Goal: Task Accomplishment & Management: Use online tool/utility

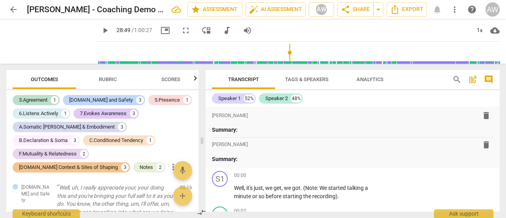
scroll to position [4985, 0]
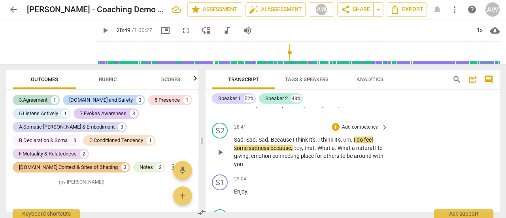
click at [221, 157] on span "play_arrow" at bounding box center [220, 152] width 9 height 9
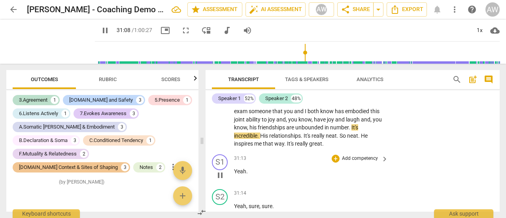
scroll to position [5458, 0]
click at [221, 180] on span "pause" at bounding box center [220, 175] width 9 height 9
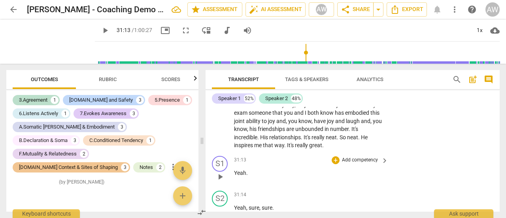
scroll to position [5457, 0]
click at [221, 181] on span "play_arrow" at bounding box center [220, 176] width 9 height 9
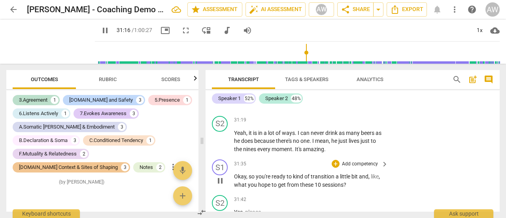
scroll to position [5601, 0]
click at [223, 185] on span "pause" at bounding box center [220, 180] width 9 height 9
type input "1897"
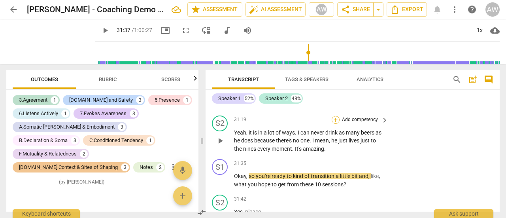
click at [335, 124] on div "+" at bounding box center [336, 120] width 8 height 8
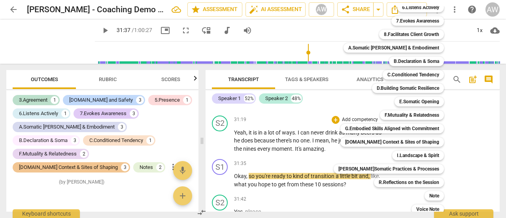
scroll to position [67, 0]
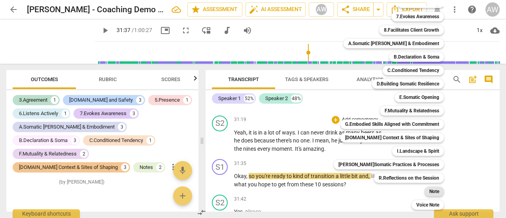
click at [429, 191] on b "Note" at bounding box center [434, 191] width 10 height 9
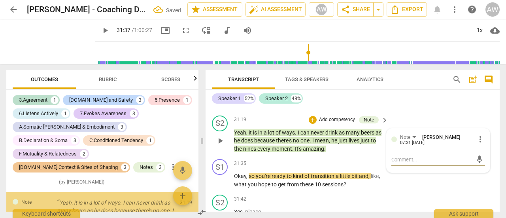
scroll to position [2105, 0]
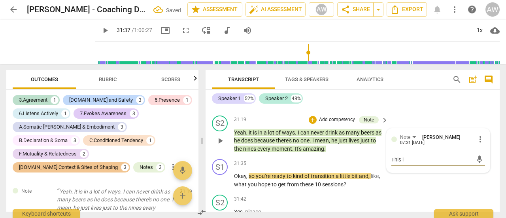
type textarea "This i"
type textarea "This is"
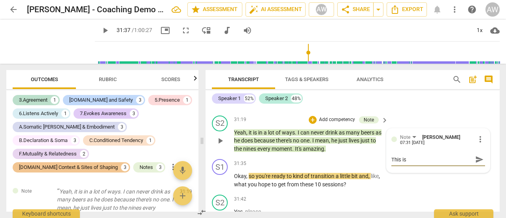
type textarea "This is"
type textarea "This is S"
type textarea "This is SO"
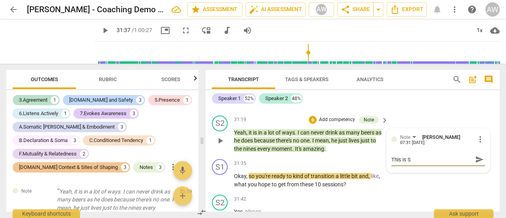
type textarea "This is SO"
type textarea "This is SO w"
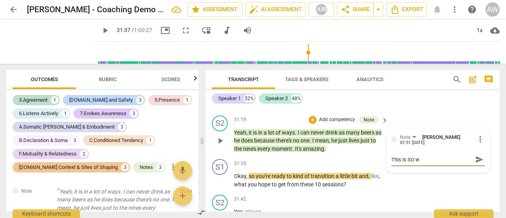
type textarea "This is SO wi"
type textarea "This is SO wie"
type textarea "This is SO wi"
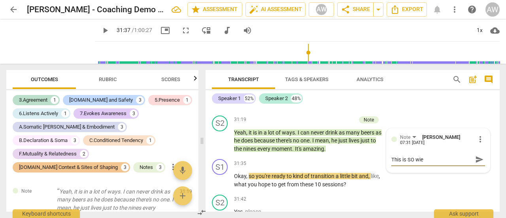
type textarea "This is SO wi"
type textarea "This is SO w"
type textarea "This is SO we"
type textarea "This is SO wei"
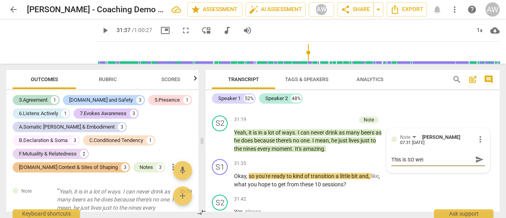
type textarea "This is SO [PERSON_NAME]"
type textarea "This is SO weird"
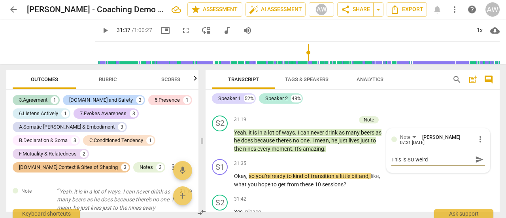
type textarea "This is SO weird"
type textarea "This is SO weird f"
type textarea "This is SO weird fo"
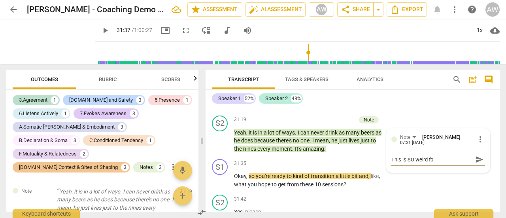
type textarea "This is SO weird for"
type textarea "This is SO weird for m"
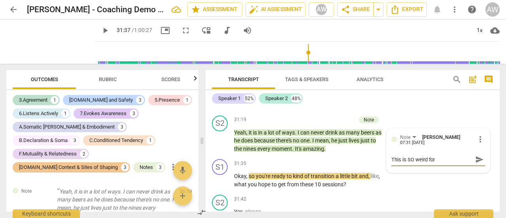
type textarea "This is SO weird for m"
type textarea "This is SO weird for me"
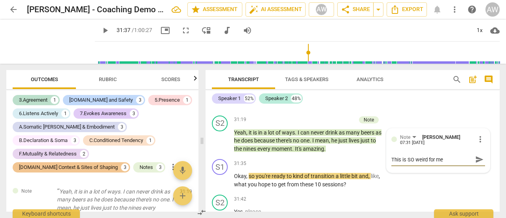
type textarea "This is SO weird for me t"
type textarea "This is SO weird for me to"
type textarea "This is SO weird for me to b"
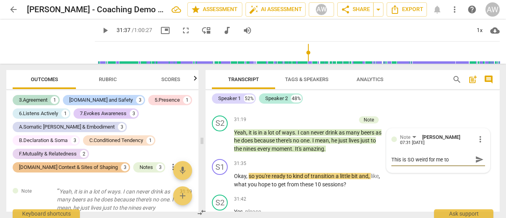
type textarea "This is SO weird for me to b"
type textarea "This is SO weird for me to be"
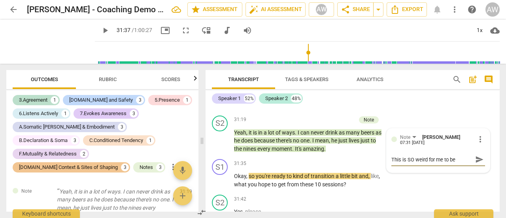
type textarea "This is SO weird for me to be w"
type textarea "This is SO weird for me to be wa"
type textarea "This is SO weird for me to be wat"
type textarea "This is SO weird for me to be watc"
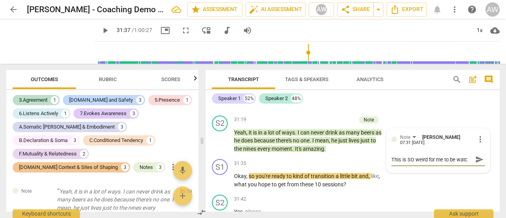
type textarea "This is SO weird for me to be watch"
type textarea "This is SO weird for me to be watchi"
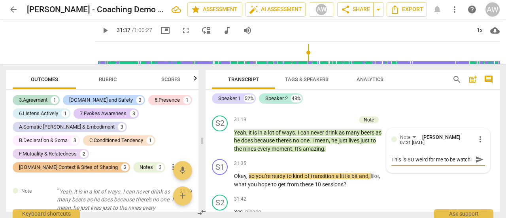
type textarea "This is SO weird for me to be watchin"
type textarea "This is SO weird for me to be watching"
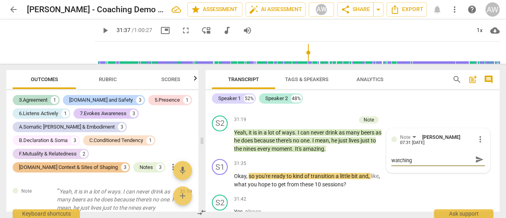
type textarea "This is SO weird for me to be watching b"
type textarea "This is SO weird for me to be watching be"
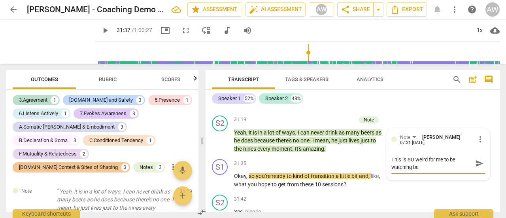
scroll to position [0, 0]
type textarea "This is SO weird for me to be watching bec"
type textarea "This is SO weird for me to be watching beca"
type textarea "This is SO weird for me to be watching becau"
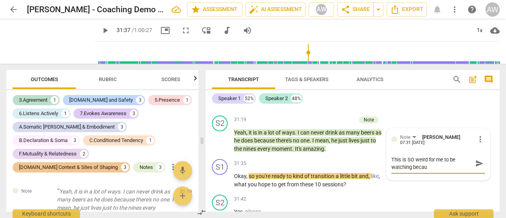
type textarea "This is SO weird for me to be watching becaus"
type textarea "This is SO weird for me to be watching because"
type textarea "This is SO weird for me to be watching becaus"
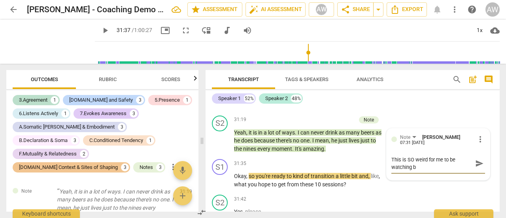
type textarea "This is SO weird for me to be watching"
type textarea "This is SO weird for me to be watchin"
type textarea "This is SO weird for me to be wa"
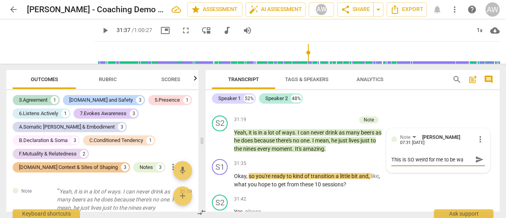
type textarea "This is SO weird for me to be w"
type textarea "This is SO weird for me to be"
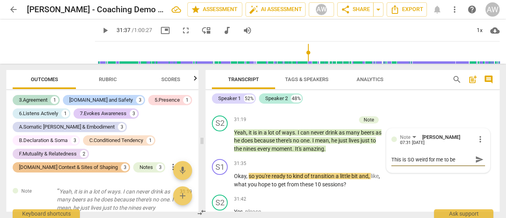
type textarea "This is SO weird for me to be"
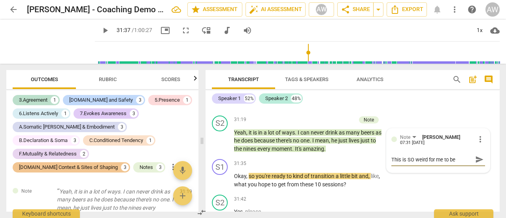
type textarea "This is SO weird for me to b"
type textarea "This is SO weird for me to"
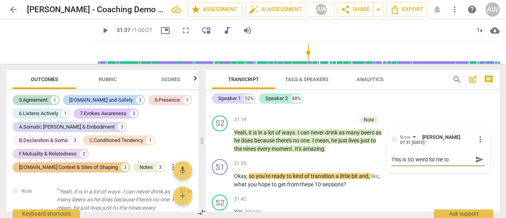
type textarea "This is SO weird for me to"
type textarea "This is SO weird for me to s"
type textarea "This is SO weird for me to se"
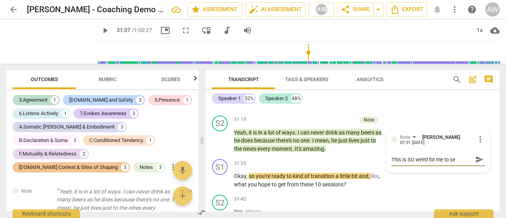
type textarea "This is SO weird for me to see"
type textarea "This is SO weird for me to see b"
type textarea "This is SO weird for me to see be"
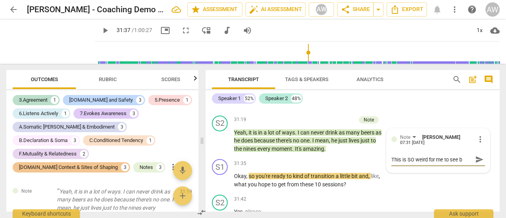
type textarea "This is SO weird for me to see be"
type textarea "This is SO weird for me to see bec"
type textarea "This is SO weird for me to see beca"
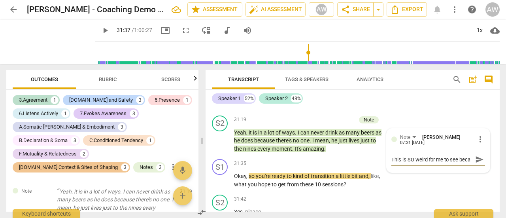
type textarea "This is SO weird for me to see becas"
type textarea "This is SO weird for me to see becasu"
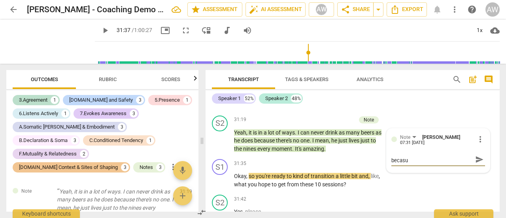
type textarea "This is SO weird for me to see becas"
type textarea "This is SO weird for me to see beca"
type textarea "This is SO weird for me to see becau"
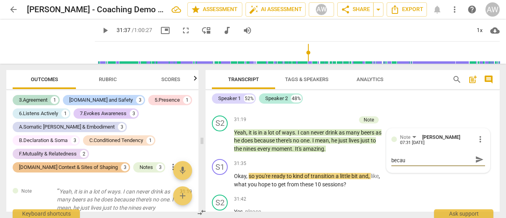
type textarea "This is SO weird for me to see becaus"
type textarea "This is SO weird for me to see because"
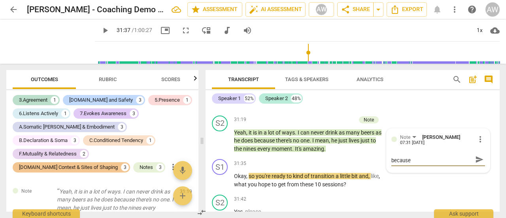
type textarea "This is SO weird for me to see because t"
type textarea "This is SO weird for me to see because th"
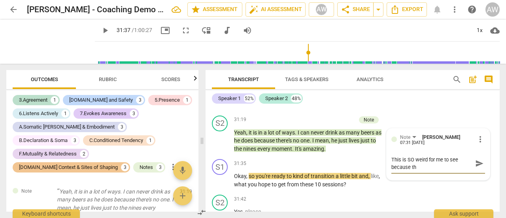
scroll to position [0, 0]
type textarea "This is SO weird for me to see because thi"
type textarea "This is SO weird for me to see because this"
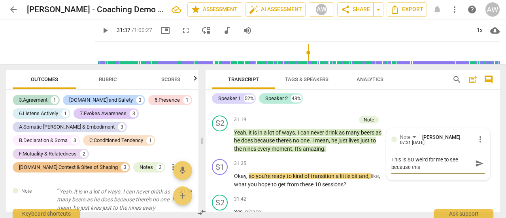
type textarea "This is SO weird for me to see because this i"
type textarea "This is SO weird for me to see because this is"
type textarea "This is SO weird for me to see because this is S"
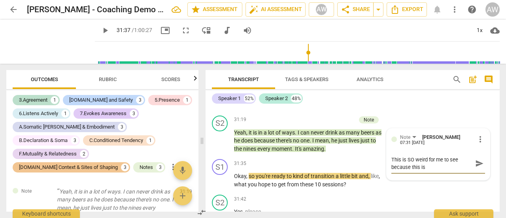
type textarea "This is SO weird for me to see because this is S"
type textarea "This is SO weird for me to see because this is SO"
type textarea "This is SO weird for me to see because this is SO u"
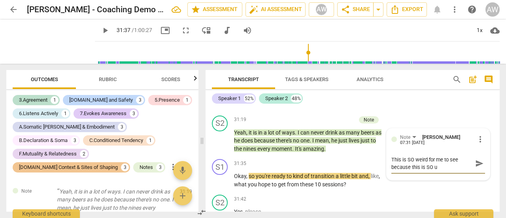
type textarea "This is SO weird for me to see because this is SO un"
type textarea "This is SO weird for me to see because this is SO unl"
type textarea "This is SO weird for me to see because this is SO unli"
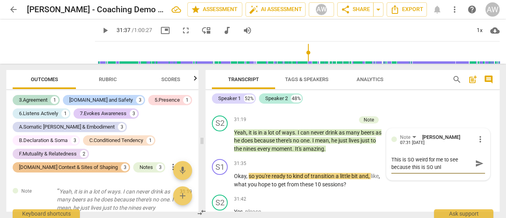
type textarea "This is SO weird for me to see because this is SO unli"
type textarea "This is SO weird for me to see because this is SO unlik"
type textarea "This is SO weird for me to see because this is SO unlike"
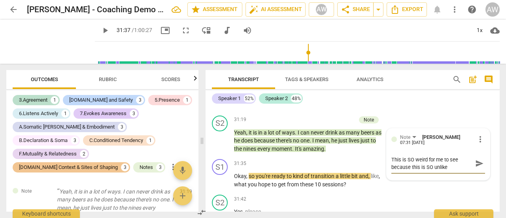
type textarea "This is SO weird for me to see because this is SO unlike"
type textarea "This is SO weird for me to see because this is SO unlike h"
type textarea "This is SO weird for me to see because this is SO unlike ho"
type textarea "This is SO weird for me to see because this is SO unlike how"
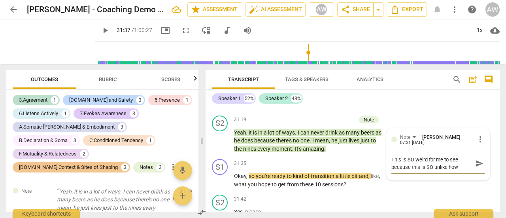
type textarea "This is SO weird for me to see because this is SO unlike how"
type textarea "This is SO weird for me to see because this is SO unlike how I"
type textarea "This is SO weird for me to see because this is SO unlike how I n"
type textarea "This is SO weird for me to see because this is SO unlike how I no"
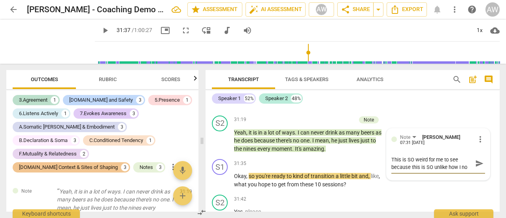
type textarea "This is SO weird for me to see because this is SO unlike how I nor"
type textarea "This is SO weird for me to see because this is SO unlike how I norm"
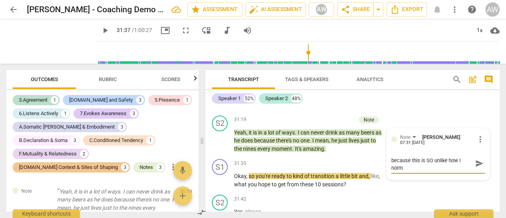
type textarea "This is SO weird for me to see because this is SO unlike how I [PERSON_NAME]"
type textarea "This is SO weird for me to see because this is SO unlike how I normal"
type textarea "This is SO weird for me to see because this is SO unlike how I normall"
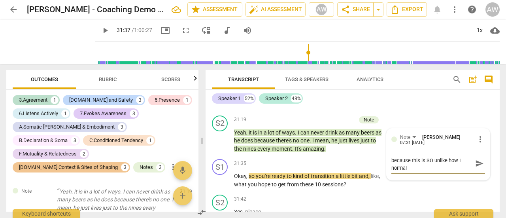
type textarea "This is SO weird for me to see because this is SO unlike how I normall"
type textarea "This is SO weird for me to see because this is SO unlike how I normally"
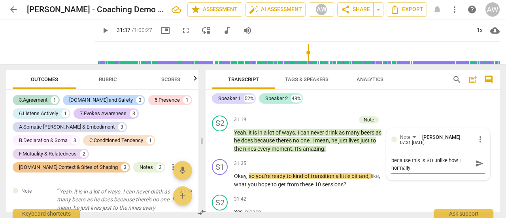
type textarea "This is SO weird for me to see because this is SO unlike how I normally c"
type textarea "This is SO weird for me to see because this is SO unlike how I normally co"
type textarea "This is SO weird for me to see because this is SO unlike how I normally coa"
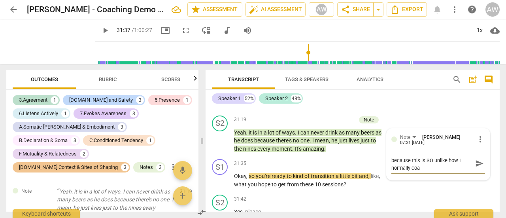
type textarea "This is SO weird for me to see because this is SO unlike how I normally coac"
type textarea "This is SO weird for me to see because this is SO unlike how I normally coach"
type textarea "This is SO weird for me to see because this is SO unlike how I normally coach."
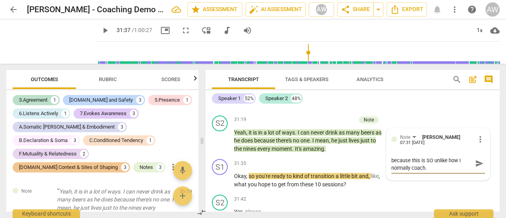
type textarea "This is SO weird for me to see because this is SO unlike how I normally coach."
type textarea "This is SO weird for me to see because this is SO unlike how I normally coach. I"
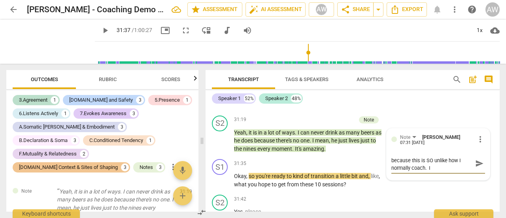
type textarea "This is SO weird for me to see because this is SO unlike how I normally coach. I"
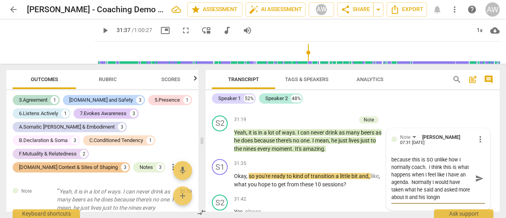
scroll to position [14, 0]
click at [477, 183] on span "send" at bounding box center [479, 178] width 9 height 9
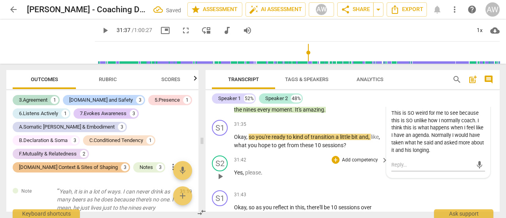
scroll to position [5641, 0]
click at [219, 181] on span "play_arrow" at bounding box center [220, 175] width 9 height 9
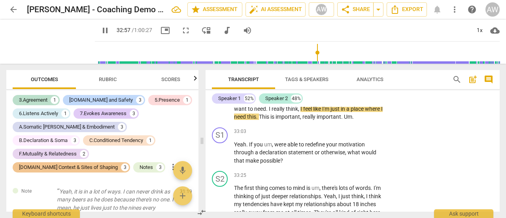
scroll to position [5864, 0]
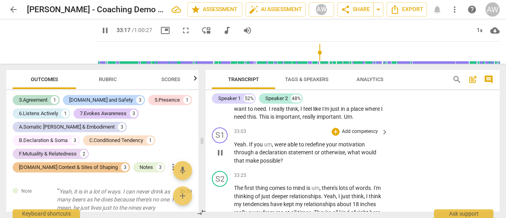
click at [218, 157] on span "pause" at bounding box center [220, 152] width 9 height 9
click at [290, 165] on p "Yeah . If you um , were able to redefine your motivation through a declaration …" at bounding box center [309, 152] width 150 height 25
click at [337, 136] on div "+" at bounding box center [336, 132] width 8 height 8
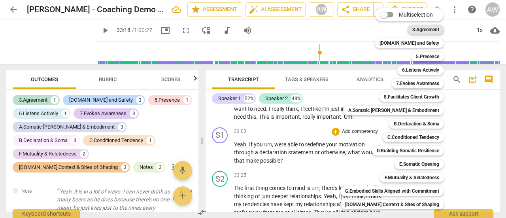
click at [424, 30] on b "3.Agreement" at bounding box center [425, 29] width 27 height 9
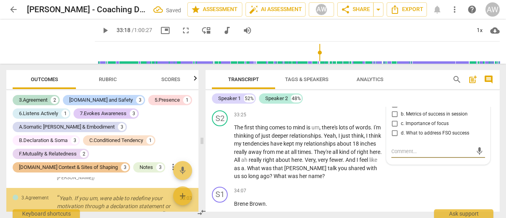
scroll to position [2197, 0]
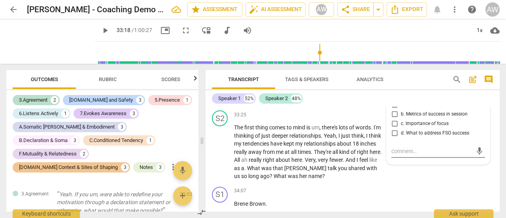
click at [392, 129] on input "c. Importance of focus" at bounding box center [394, 123] width 13 height 9
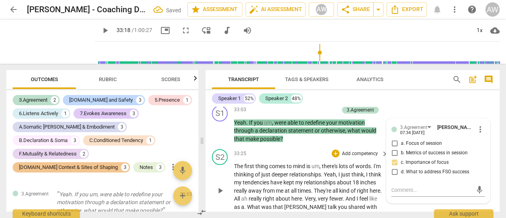
scroll to position [5885, 0]
click at [219, 196] on span "play_arrow" at bounding box center [220, 190] width 9 height 9
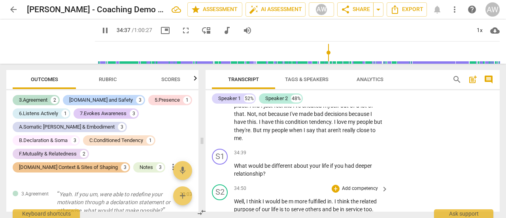
scroll to position [6082, 0]
click at [219, 174] on span "pause" at bounding box center [220, 169] width 9 height 9
click at [332, 157] on div "+" at bounding box center [336, 153] width 8 height 8
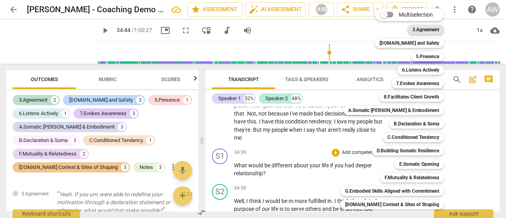
click at [417, 26] on b "3.Agreement" at bounding box center [425, 29] width 27 height 9
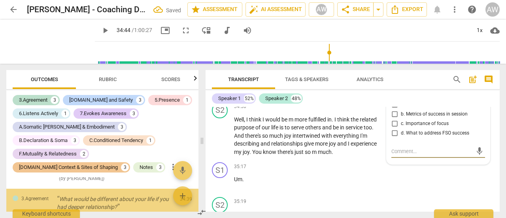
scroll to position [2250, 0]
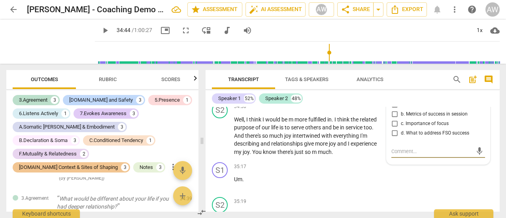
click at [392, 119] on input "b. Metrics of success in session" at bounding box center [394, 114] width 13 height 9
click at [221, 188] on span "play_arrow" at bounding box center [220, 182] width 9 height 9
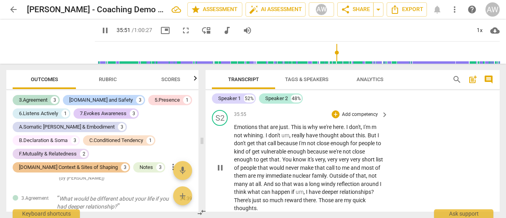
scroll to position [6354, 0]
click at [223, 172] on span "pause" at bounding box center [220, 167] width 9 height 9
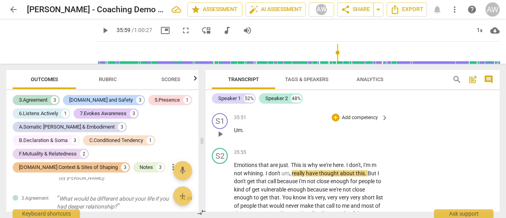
scroll to position [6315, 0]
click at [222, 139] on span "play_arrow" at bounding box center [220, 134] width 9 height 9
click at [221, 139] on span "pause" at bounding box center [220, 134] width 9 height 9
click at [332, 122] on div "+" at bounding box center [336, 118] width 8 height 8
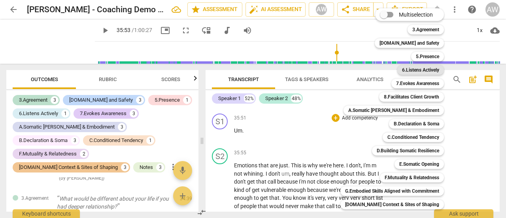
click at [411, 68] on b "6.Listens Actively" at bounding box center [420, 69] width 37 height 9
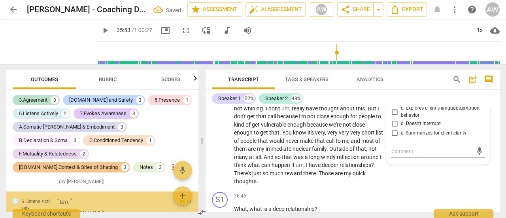
scroll to position [2296, 0]
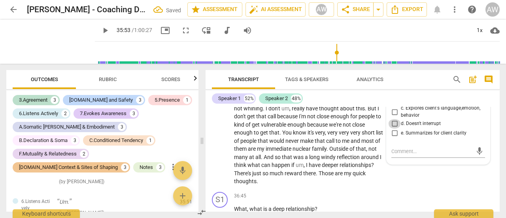
click at [394, 129] on input "d. Doesn't interrupt" at bounding box center [394, 123] width 13 height 9
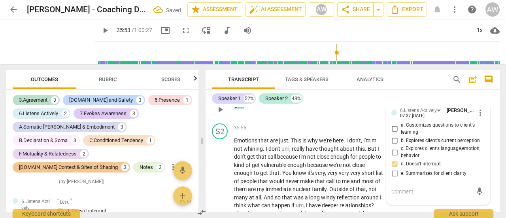
scroll to position [6340, 0]
click at [288, 132] on div "35:55 + Add competency keyboard_arrow_right" at bounding box center [311, 127] width 155 height 9
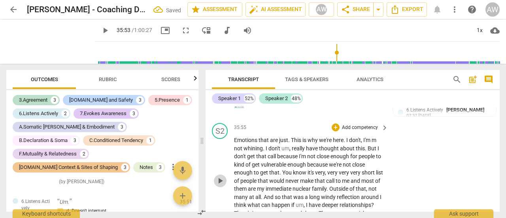
click at [220, 185] on span "play_arrow" at bounding box center [220, 180] width 9 height 9
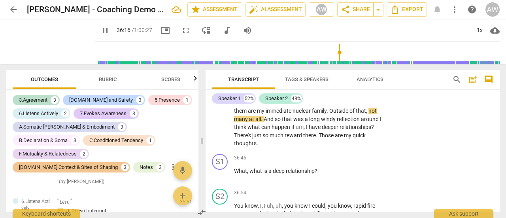
scroll to position [6418, 0]
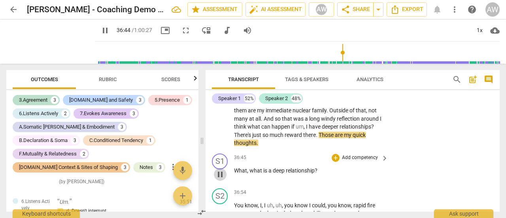
click at [219, 179] on span "pause" at bounding box center [220, 174] width 9 height 9
click at [293, 147] on p "Emotions that are just . This is why we're here . I don't , I'm m not whining .…" at bounding box center [309, 102] width 150 height 89
click at [289, 147] on p "Emotions that are just . This is why we're here . I don't , I'm m not whining .…" at bounding box center [309, 102] width 150 height 89
click at [286, 148] on p "Emotions that are just . This is why we're here . I don't , I'm m not whining .…" at bounding box center [309, 102] width 150 height 89
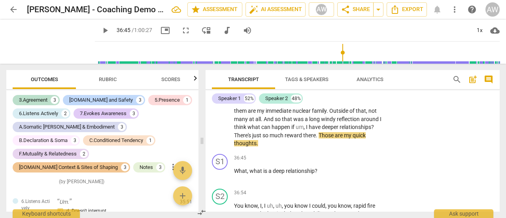
click at [286, 148] on p "Emotions that are just . This is why we're here . I don't , I'm m not whining .…" at bounding box center [309, 102] width 150 height 89
click at [183, 197] on span "add" at bounding box center [182, 195] width 9 height 9
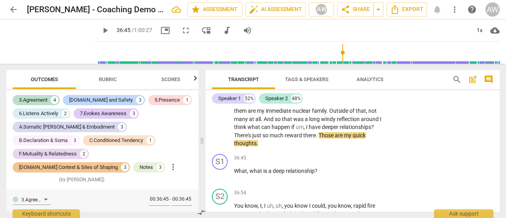
click at [185, 212] on span "close" at bounding box center [186, 216] width 9 height 9
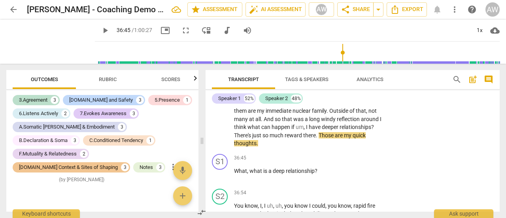
scroll to position [2336, 0]
click at [305, 148] on p "Emotions that are just . This is why we're here . I don't , I'm m not whining .…" at bounding box center [309, 102] width 150 height 89
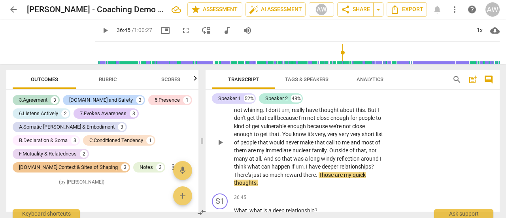
scroll to position [6379, 0]
drag, startPoint x: 356, startPoint y: 182, endPoint x: 358, endPoint y: 189, distance: 6.8
click at [358, 187] on p "Emotions that are just . This is why we're here . I don't , I'm m not whining .…" at bounding box center [309, 142] width 150 height 89
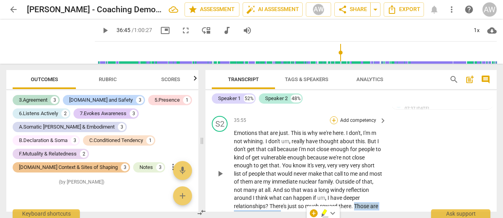
click at [335, 124] on div "+" at bounding box center [334, 120] width 8 height 8
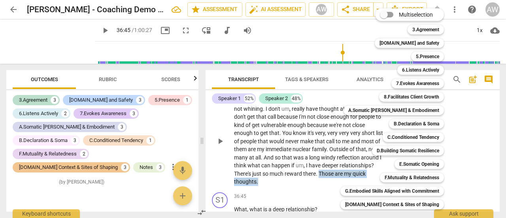
scroll to position [6339, 0]
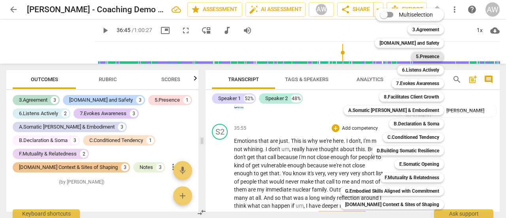
click at [423, 54] on b "5.Presence" at bounding box center [427, 56] width 23 height 9
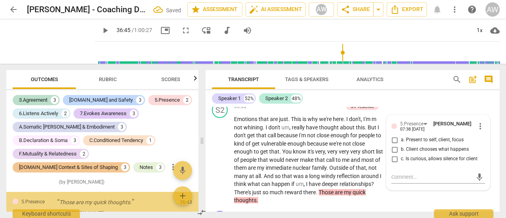
scroll to position [6363, 0]
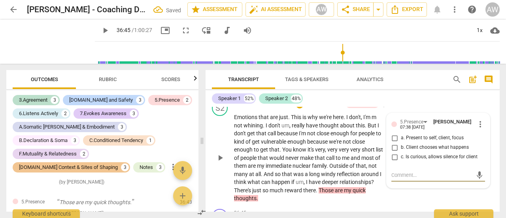
click at [476, 129] on span "more_vert" at bounding box center [480, 123] width 9 height 9
click at [480, 146] on li "Delete" at bounding box center [485, 146] width 27 height 15
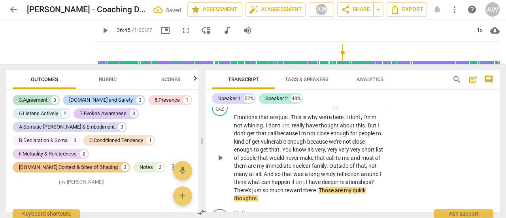
click at [334, 108] on div "+" at bounding box center [336, 104] width 8 height 8
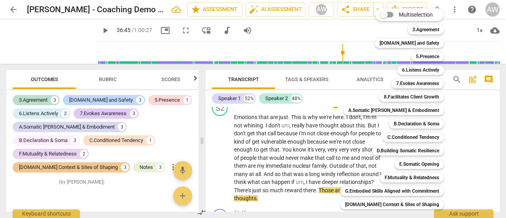
click at [329, 210] on div at bounding box center [253, 109] width 506 height 218
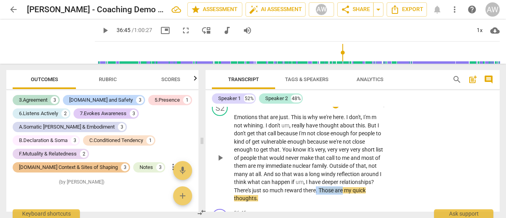
drag, startPoint x: 352, startPoint y: 198, endPoint x: 385, endPoint y: 202, distance: 33.5
click at [385, 202] on div "Emotions that are just . This is why we're here . I don't , I'm m not whining .…" at bounding box center [311, 157] width 155 height 89
click at [337, 108] on div "+" at bounding box center [336, 104] width 8 height 8
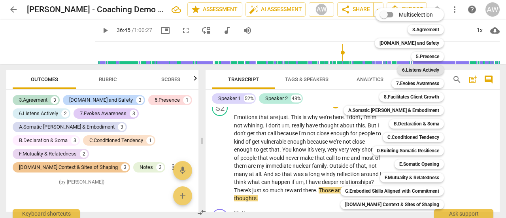
click at [429, 68] on b "6.Listens Actively" at bounding box center [420, 69] width 37 height 9
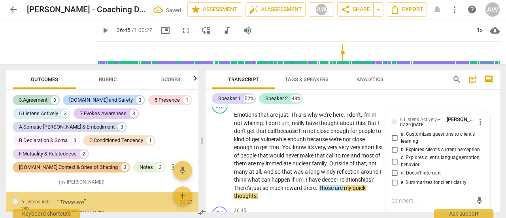
scroll to position [2337, 0]
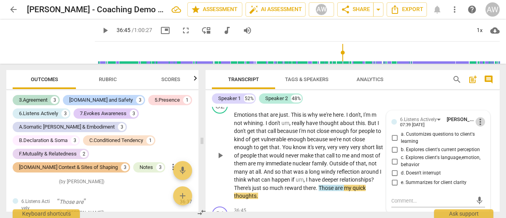
click at [478, 127] on span "more_vert" at bounding box center [480, 121] width 9 height 9
click at [488, 144] on li "Delete" at bounding box center [485, 144] width 27 height 15
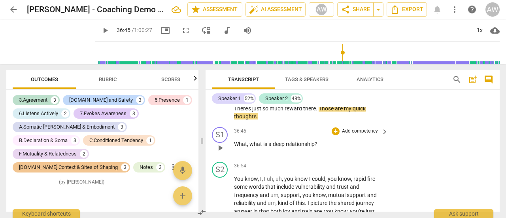
scroll to position [6445, 0]
drag, startPoint x: 235, startPoint y: 152, endPoint x: 322, endPoint y: 149, distance: 86.3
click at [322, 149] on p "What , what is a deep relationship ?" at bounding box center [309, 144] width 150 height 8
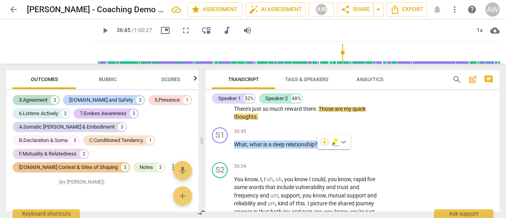
click at [322, 142] on div "+" at bounding box center [325, 142] width 8 height 8
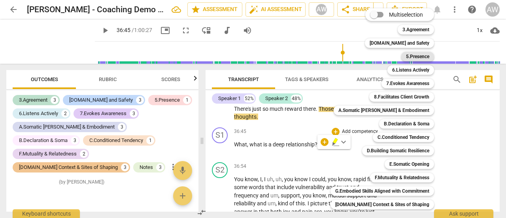
click at [406, 56] on b "5.Presence" at bounding box center [417, 56] width 23 height 9
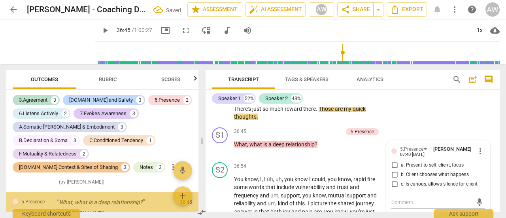
scroll to position [2336, 0]
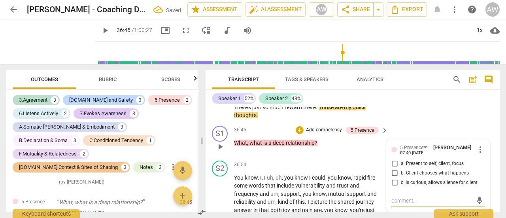
click at [393, 187] on input "c. Is curious, allows silence for client" at bounding box center [394, 182] width 13 height 9
click at [285, 166] on div "S2 play_arrow pause 36:54 + Add competency keyboard_arrow_right You know , I , …" at bounding box center [353, 195] width 294 height 76
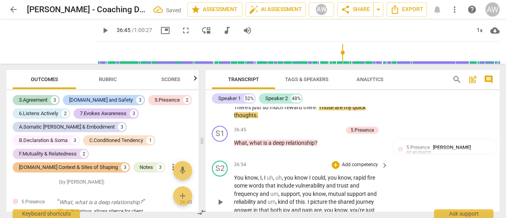
click at [219, 207] on span "play_arrow" at bounding box center [220, 201] width 9 height 9
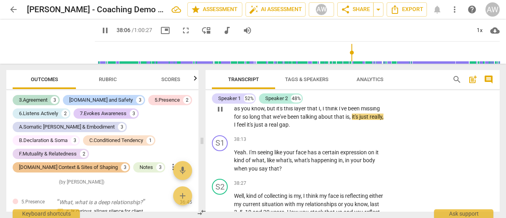
scroll to position [6643, 0]
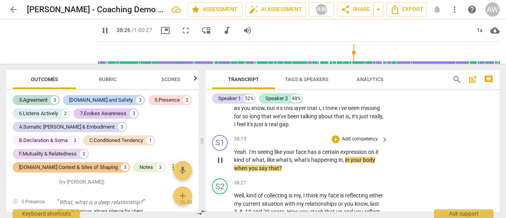
click at [218, 165] on span "pause" at bounding box center [220, 159] width 9 height 9
click at [234, 159] on div "play_arrow pause" at bounding box center [224, 160] width 20 height 19
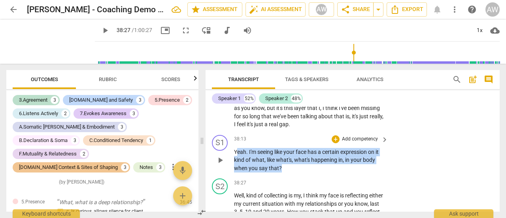
drag, startPoint x: 236, startPoint y: 158, endPoint x: 287, endPoint y: 173, distance: 53.5
click at [287, 172] on p "Yeah . I'm seeing like your face has a certain expression on it kind of what , …" at bounding box center [309, 160] width 150 height 25
click at [335, 143] on div "+" at bounding box center [336, 139] width 8 height 8
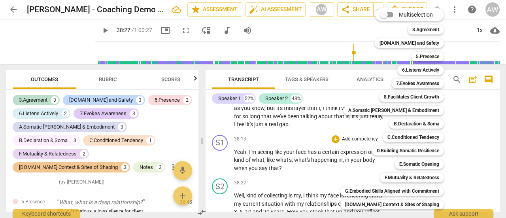
click at [295, 177] on div at bounding box center [253, 109] width 506 height 218
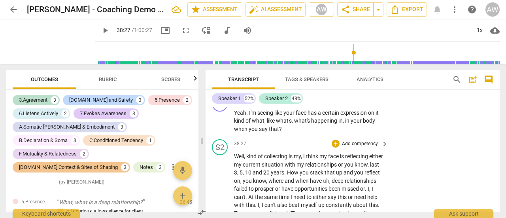
scroll to position [6682, 0]
click at [221, 126] on span "play_arrow" at bounding box center [220, 120] width 9 height 9
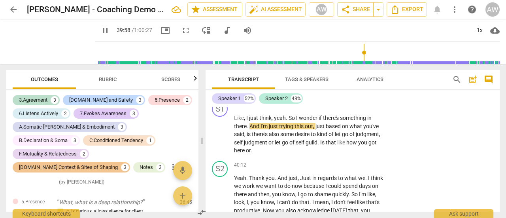
scroll to position [6919, 0]
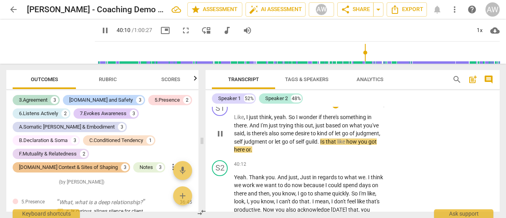
click at [221, 138] on span "pause" at bounding box center [220, 133] width 9 height 9
click at [335, 108] on div "+" at bounding box center [336, 104] width 8 height 8
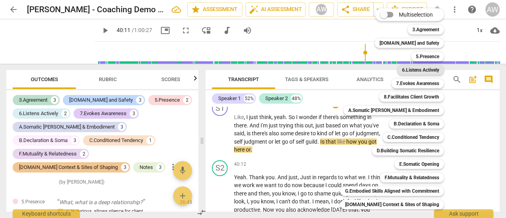
click at [412, 66] on b "6.Listens Actively" at bounding box center [420, 69] width 37 height 9
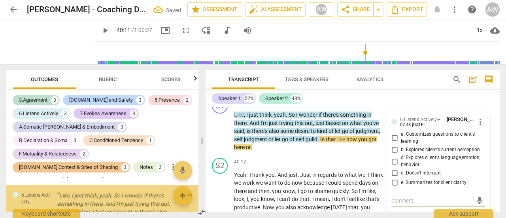
scroll to position [2398, 0]
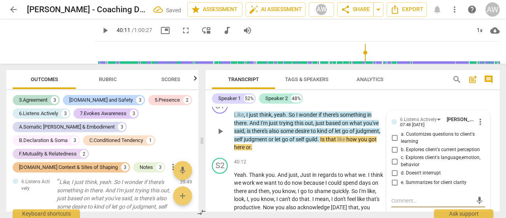
click at [394, 187] on input "e. Summarizes for client clarity" at bounding box center [394, 182] width 13 height 9
click at [220, 136] on span "play_arrow" at bounding box center [220, 131] width 9 height 9
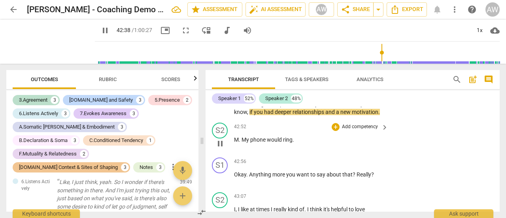
scroll to position [7433, 0]
click at [222, 148] on span "pause" at bounding box center [220, 142] width 9 height 9
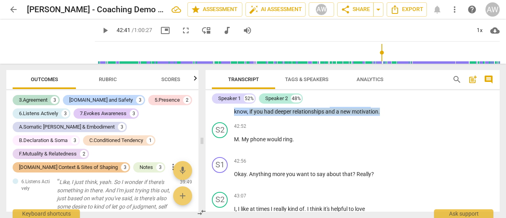
drag, startPoint x: 370, startPoint y: 111, endPoint x: 376, endPoint y: 125, distance: 15.3
click at [376, 116] on p "Yeah . I mean , that's a . Yeah . Yes , of sorts . And we'll , we'll , we'll ge…" at bounding box center [309, 75] width 150 height 81
click at [269, 118] on div "+" at bounding box center [269, 118] width 8 height 8
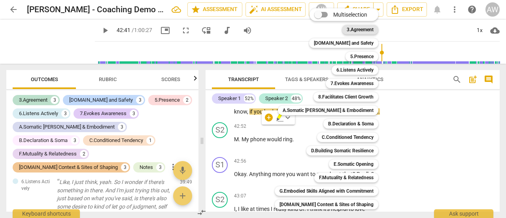
click at [361, 29] on b "3.Agreement" at bounding box center [360, 29] width 27 height 9
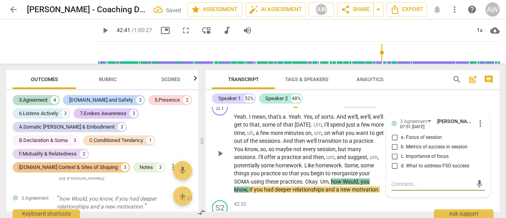
scroll to position [7355, 0]
click at [393, 152] on input "b. Metrics of success in session" at bounding box center [394, 147] width 13 height 9
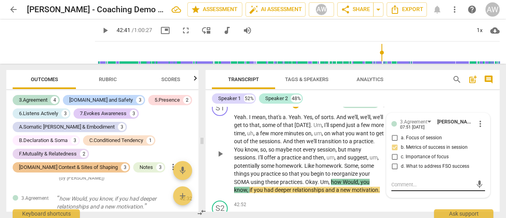
click at [409, 188] on textarea at bounding box center [432, 185] width 81 height 8
click at [475, 189] on span "send" at bounding box center [479, 184] width 9 height 9
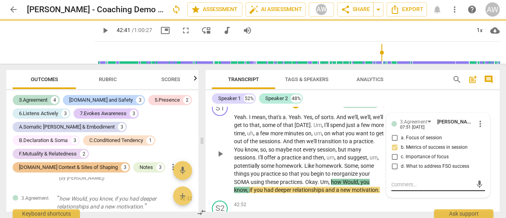
scroll to position [0, 0]
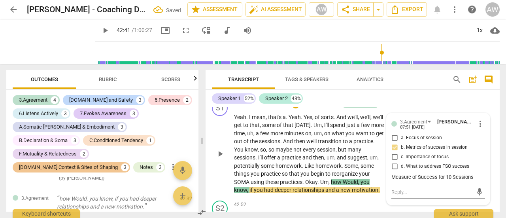
click at [218, 159] on span "play_arrow" at bounding box center [220, 153] width 9 height 9
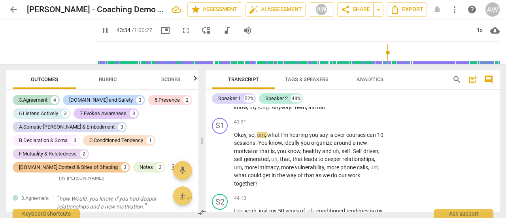
scroll to position [7629, 0]
click at [219, 164] on span "pause" at bounding box center [220, 158] width 9 height 9
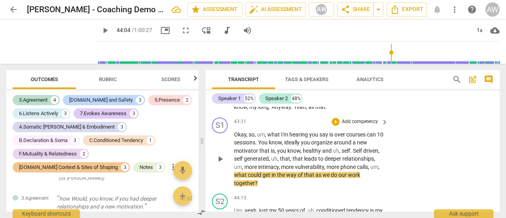
drag, startPoint x: 234, startPoint y: 150, endPoint x: 289, endPoint y: 161, distance: 56.5
click at [289, 161] on div "S1 play_arrow pause 43:31 + Add competency keyboard_arrow_right Okay , so , um …" at bounding box center [353, 152] width 294 height 76
click at [240, 155] on p "Okay , so , um , what I'm hearing you say is over courses can 10 sessions . You…" at bounding box center [309, 159] width 150 height 57
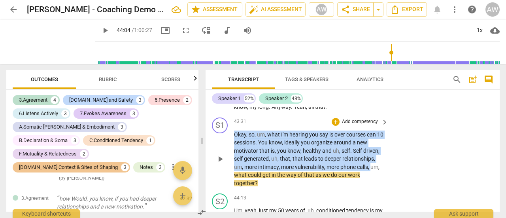
drag, startPoint x: 235, startPoint y: 151, endPoint x: 373, endPoint y: 183, distance: 142.3
click at [373, 183] on p "Okay , so , um , what I'm hearing you say is over courses can 10 sessions . You…" at bounding box center [309, 159] width 150 height 57
click at [380, 173] on div "+" at bounding box center [379, 173] width 8 height 8
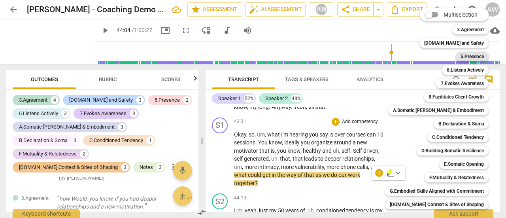
click at [473, 55] on b "5.Presence" at bounding box center [472, 56] width 23 height 9
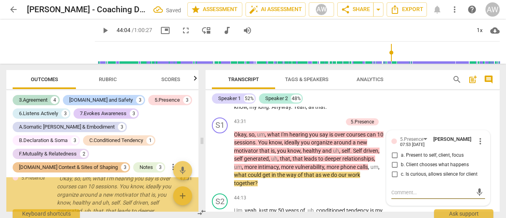
scroll to position [2541, 0]
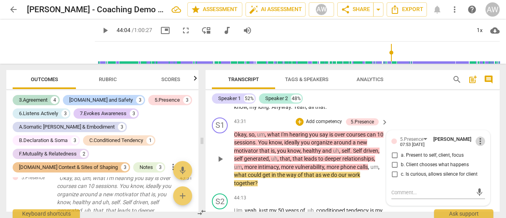
click at [479, 146] on span "more_vert" at bounding box center [480, 140] width 9 height 9
click at [488, 172] on li "Delete" at bounding box center [485, 172] width 27 height 15
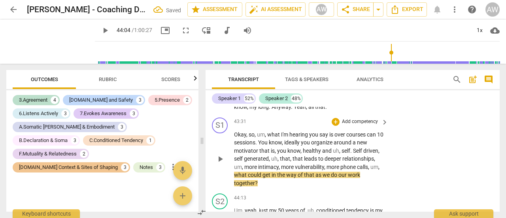
scroll to position [2516, 0]
click at [248, 138] on span "," at bounding box center [247, 134] width 2 height 6
click at [235, 151] on div "S1 play_arrow pause 43:31 + Add competency keyboard_arrow_right Okay , so , um …" at bounding box center [353, 152] width 294 height 76
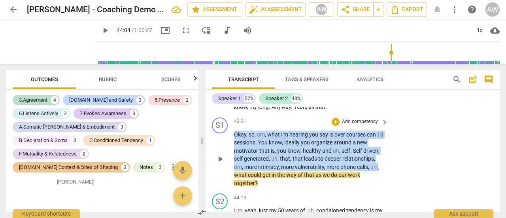
drag, startPoint x: 235, startPoint y: 151, endPoint x: 378, endPoint y: 182, distance: 146.5
click at [378, 182] on p "Okay , so , um , what I'm hearing you say is over courses can 10 sessions . You…" at bounding box center [309, 159] width 150 height 57
click at [334, 126] on div "+" at bounding box center [336, 122] width 8 height 8
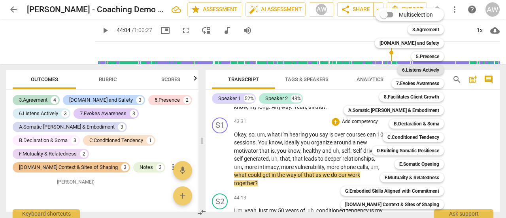
click at [412, 70] on b "6.Listens Actively" at bounding box center [420, 69] width 37 height 9
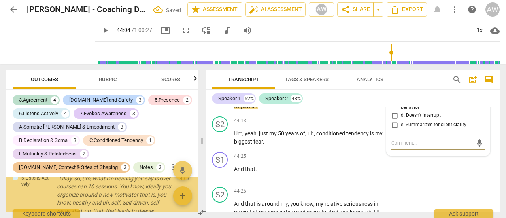
scroll to position [2541, 0]
click at [394, 130] on input "e. Summarizes for client clarity" at bounding box center [394, 124] width 13 height 9
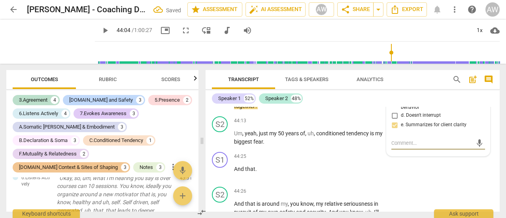
click at [393, 147] on textarea at bounding box center [432, 143] width 81 height 8
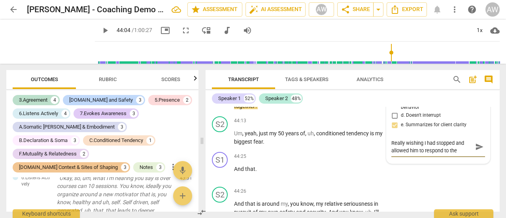
scroll to position [7, 0]
click at [478, 151] on span "send" at bounding box center [479, 146] width 9 height 9
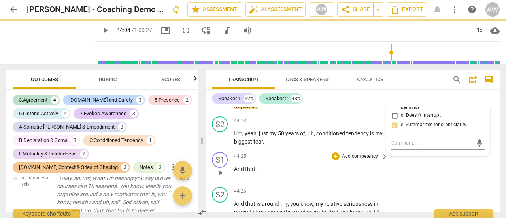
scroll to position [0, 0]
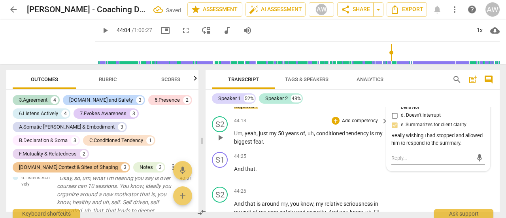
click at [289, 125] on div "44:13 + Add competency keyboard_arrow_right" at bounding box center [311, 120] width 155 height 9
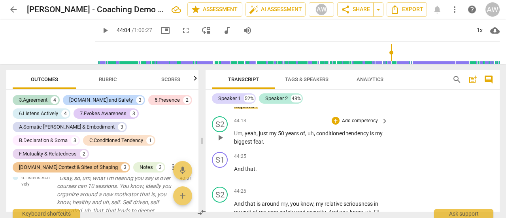
click at [219, 142] on span "play_arrow" at bounding box center [220, 137] width 9 height 9
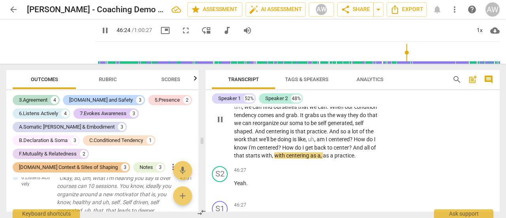
scroll to position [8060, 0]
click at [219, 124] on span "pause" at bounding box center [220, 118] width 9 height 9
click at [221, 124] on span "play_arrow" at bounding box center [220, 118] width 9 height 9
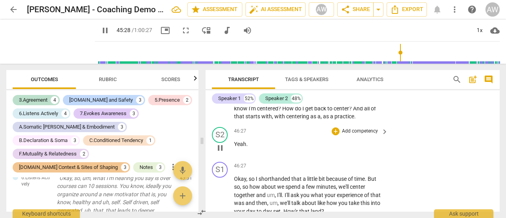
scroll to position [8100, 0]
click at [361, 120] on p "So as you know , um , we , we center across length , width , depth . And the fo…" at bounding box center [309, 79] width 150 height 81
click at [223, 152] on span "pause" at bounding box center [220, 147] width 9 height 9
click at [220, 152] on span "play_arrow" at bounding box center [220, 147] width 9 height 9
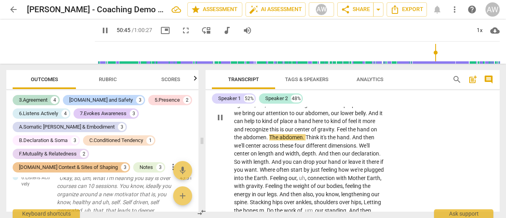
scroll to position [8690, 0]
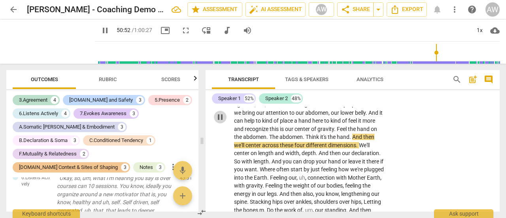
click at [218, 122] on span "pause" at bounding box center [220, 116] width 9 height 9
click at [303, 140] on span "." at bounding box center [304, 137] width 3 height 6
click at [217, 122] on span "pause" at bounding box center [220, 116] width 9 height 9
click at [306, 140] on span "Think" at bounding box center [313, 137] width 15 height 6
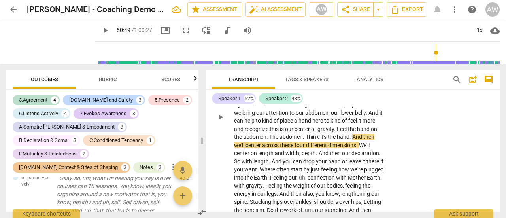
click at [306, 140] on span "Think" at bounding box center [313, 137] width 15 height 6
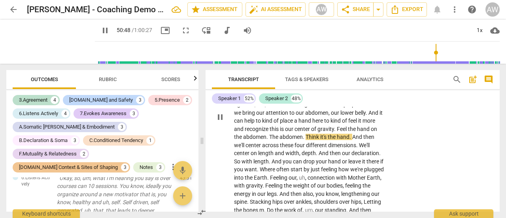
click at [219, 122] on span "pause" at bounding box center [220, 116] width 9 height 9
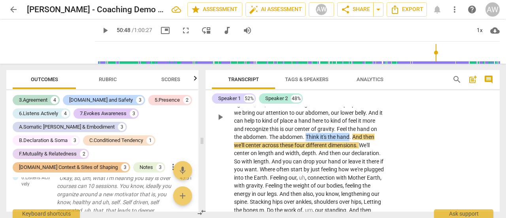
drag, startPoint x: 305, startPoint y: 161, endPoint x: 260, endPoint y: 163, distance: 45.1
click at [260, 163] on p "Even though it might be easier to kind of tune in what's going on with our eyes…" at bounding box center [309, 117] width 150 height 454
click at [322, 151] on icon "button" at bounding box center [322, 150] width 5 height 6
click at [306, 140] on span "Think" at bounding box center [313, 137] width 15 height 6
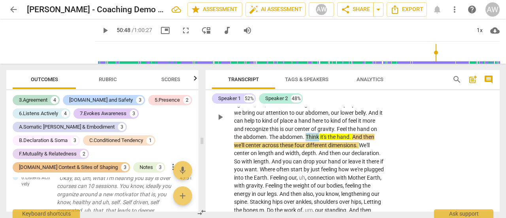
click at [306, 140] on span "Think" at bounding box center [313, 137] width 15 height 6
click at [219, 122] on span "pause" at bounding box center [220, 116] width 9 height 9
click at [350, 140] on span "." at bounding box center [351, 137] width 3 height 6
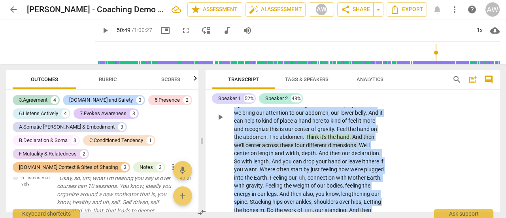
click at [350, 140] on span "." at bounding box center [351, 137] width 3 height 6
click at [306, 140] on span "Think" at bounding box center [313, 137] width 15 height 6
click at [350, 140] on span "." at bounding box center [351, 137] width 3 height 6
click at [337, 140] on span "hand" at bounding box center [343, 137] width 13 height 6
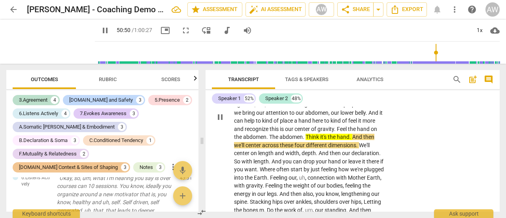
click at [328, 140] on span "the" at bounding box center [332, 137] width 9 height 6
click at [219, 122] on span "pause" at bounding box center [220, 116] width 9 height 9
click at [350, 140] on span "." at bounding box center [351, 137] width 3 height 6
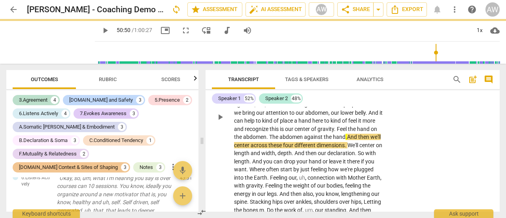
click at [219, 122] on span "play_arrow" at bounding box center [220, 116] width 9 height 9
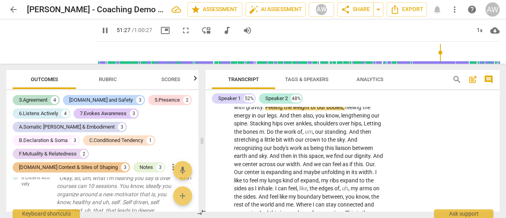
scroll to position [8769, 0]
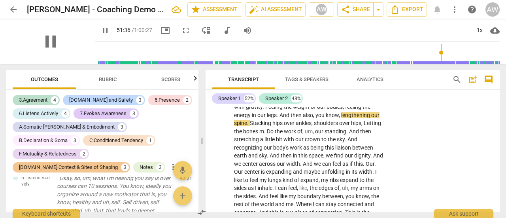
click at [83, 61] on div "pause" at bounding box center [50, 41] width 89 height 44
click at [81, 58] on div "pause" at bounding box center [50, 41] width 89 height 44
click at [80, 53] on div "pause" at bounding box center [50, 41] width 89 height 44
click at [85, 56] on div "pause" at bounding box center [50, 41] width 89 height 44
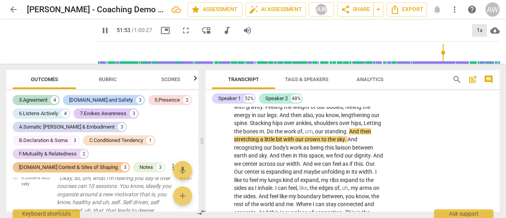
click at [477, 29] on div "1x" at bounding box center [479, 30] width 15 height 13
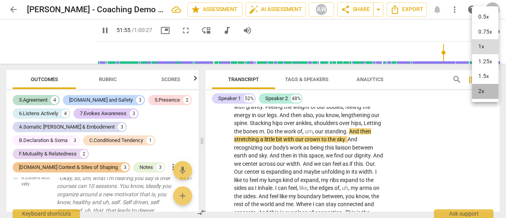
click at [484, 88] on li "2x" at bounding box center [485, 91] width 26 height 15
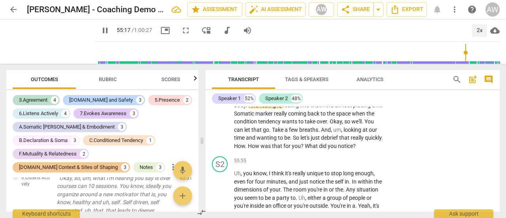
scroll to position [9084, 0]
click at [220, 82] on span "pause" at bounding box center [220, 76] width 9 height 9
click at [477, 31] on div "2x" at bounding box center [479, 30] width 15 height 13
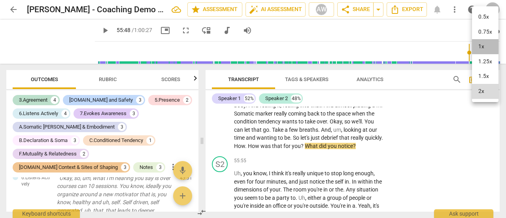
click at [481, 44] on li "1x" at bounding box center [485, 46] width 26 height 15
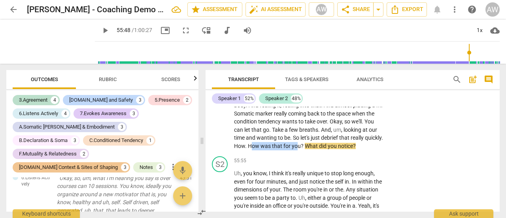
drag, startPoint x: 314, startPoint y: 179, endPoint x: 360, endPoint y: 175, distance: 46.1
click at [360, 150] on p "Of history , our ancestry . Feeling how that grounds us . Then moving from the …" at bounding box center [309, 77] width 150 height 146
click at [319, 153] on div "S1 play_arrow pause 53:51 + Add competency keyboard_arrow_right Of history , ou…" at bounding box center [353, 70] width 294 height 165
drag, startPoint x: 311, startPoint y: 179, endPoint x: 366, endPoint y: 178, distance: 55.4
click at [366, 150] on p "Of history , our ancestry . Feeling how that grounds us . Then moving from the …" at bounding box center [309, 77] width 150 height 146
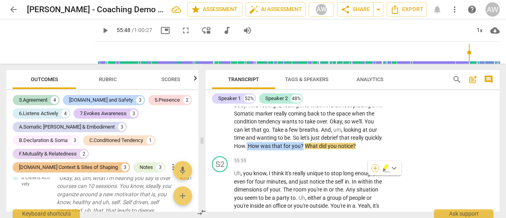
click at [374, 168] on div "+" at bounding box center [375, 168] width 8 height 8
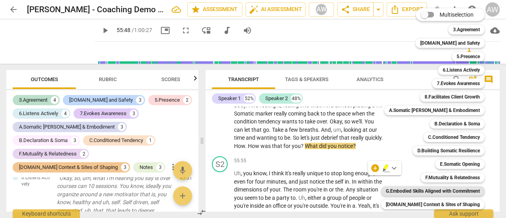
click at [422, 191] on b "G.Embodied Skills Aligned with Commitment" at bounding box center [433, 190] width 94 height 9
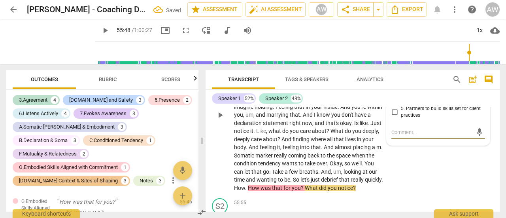
scroll to position [9049, 0]
click at [393, 94] on input "3. Supports client in sustainable practice, incl 4 Parts" at bounding box center [394, 89] width 13 height 9
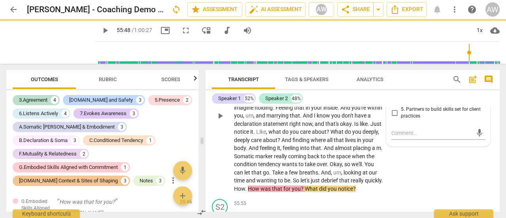
click at [407, 191] on div "S1 play_arrow pause 53:51 + Add competency G.Embodied Skills Aligned with Commi…" at bounding box center [353, 109] width 294 height 173
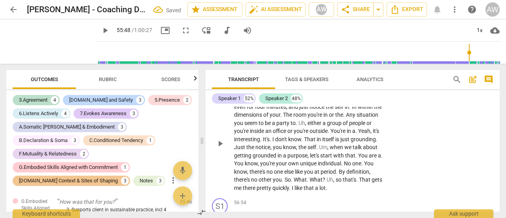
scroll to position [9167, 0]
click at [220, 148] on span "play_arrow" at bounding box center [220, 142] width 9 height 9
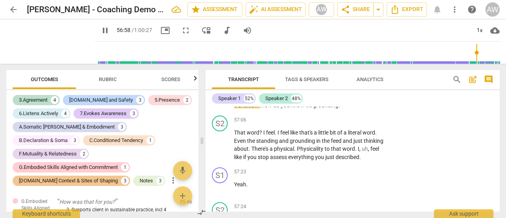
scroll to position [9285, 0]
click at [221, 106] on span "pause" at bounding box center [220, 100] width 9 height 9
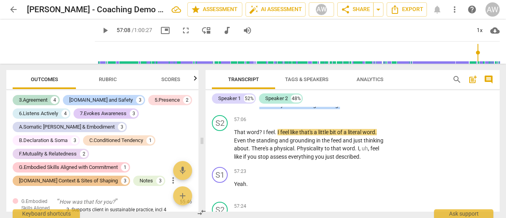
drag, startPoint x: 259, startPoint y: 146, endPoint x: 341, endPoint y: 144, distance: 82.7
click at [341, 109] on p "Good . Good . So one question , and then we'll start to transition . How do you…" at bounding box center [309, 101] width 150 height 16
click at [352, 109] on p "Good . Good . So one question , and then we'll start to transition . How do you…" at bounding box center [309, 101] width 150 height 16
click at [220, 149] on span "play_arrow" at bounding box center [220, 144] width 9 height 9
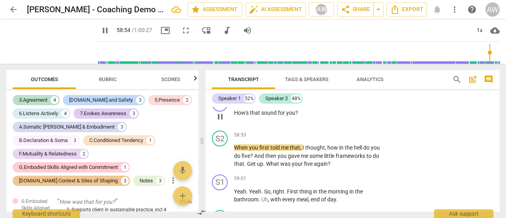
scroll to position [9719, 0]
click at [220, 121] on span "pause" at bounding box center [220, 116] width 9 height 9
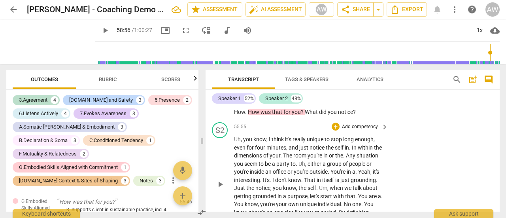
scroll to position [9126, 0]
click at [292, 115] on span "for" at bounding box center [288, 112] width 8 height 6
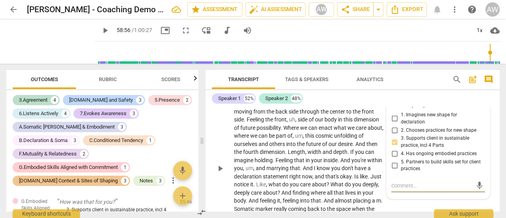
scroll to position [8996, 0]
click at [252, 87] on div "+" at bounding box center [252, 83] width 8 height 8
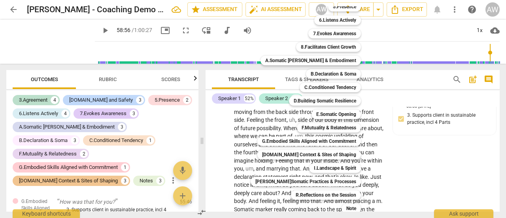
scroll to position [67, 0]
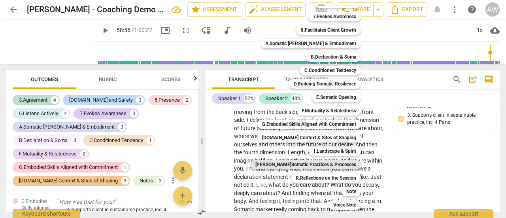
click at [294, 161] on b "[PERSON_NAME]Somatic Practices & Processes" at bounding box center [305, 164] width 101 height 9
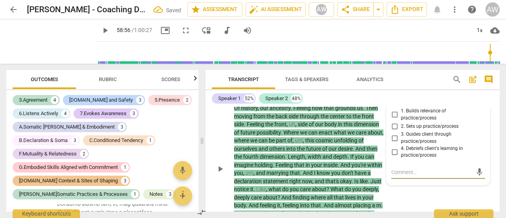
scroll to position [9000, 0]
click at [362, 100] on div "+ Add competency G.Embodied Skills Aligned with Commitment J.Somatic Practices …" at bounding box center [313, 87] width 131 height 25
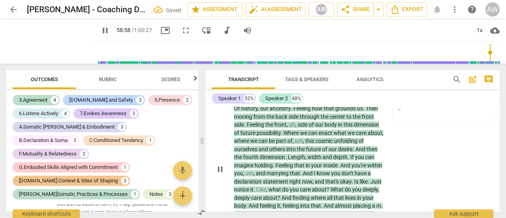
click at [219, 174] on span "pause" at bounding box center [220, 169] width 9 height 9
click at [462, 115] on div "``" at bounding box center [445, 112] width 94 height 8
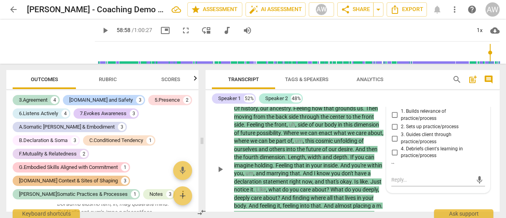
click at [476, 104] on span "more_vert" at bounding box center [480, 98] width 9 height 9
click at [479, 144] on li "Delete" at bounding box center [485, 145] width 27 height 15
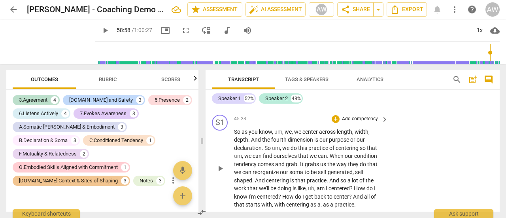
scroll to position [8011, 0]
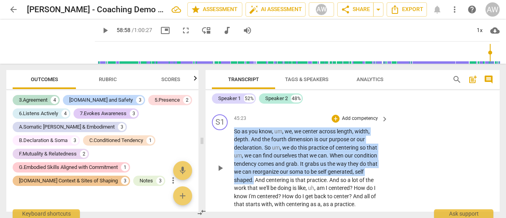
drag, startPoint x: 235, startPoint y: 146, endPoint x: 254, endPoint y: 194, distance: 51.3
click at [254, 194] on p "So as you know , um , we , we center across length , width , depth . And the fo…" at bounding box center [309, 167] width 150 height 81
click at [335, 123] on div "+" at bounding box center [336, 119] width 8 height 8
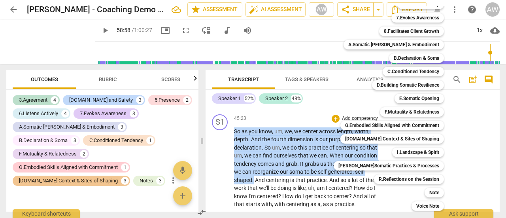
scroll to position [67, 0]
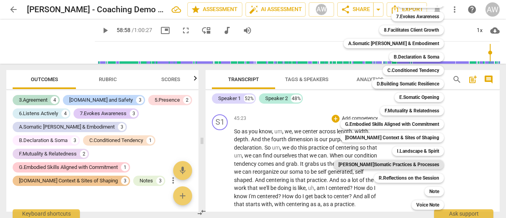
click at [392, 165] on b "[PERSON_NAME]Somatic Practices & Processes" at bounding box center [389, 164] width 101 height 9
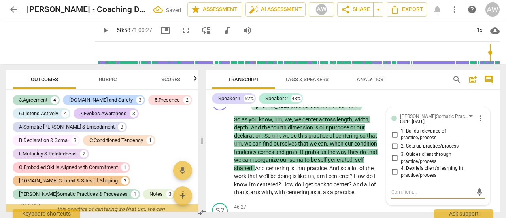
scroll to position [2656, 0]
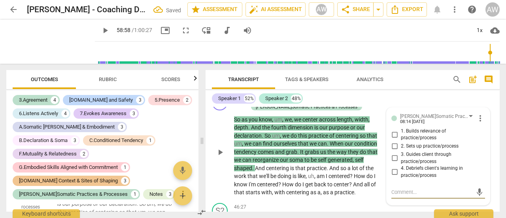
click at [395, 139] on input "1. Builds relevance of practice/process" at bounding box center [394, 134] width 13 height 9
click at [398, 110] on div "S1 play_arrow pause 45:23 + Add competency J.Somatic Practices & Processes keyb…" at bounding box center [353, 145] width 294 height 108
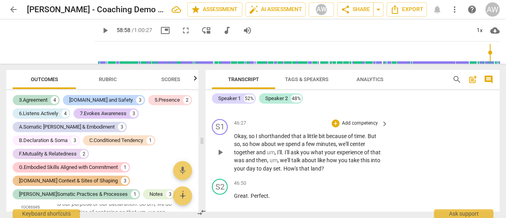
scroll to position [8150, 0]
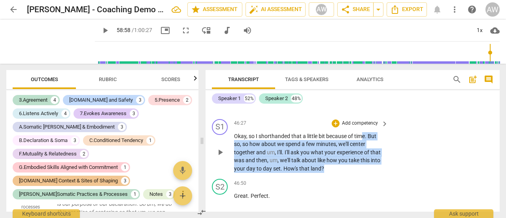
drag, startPoint x: 364, startPoint y: 140, endPoint x: 342, endPoint y: 177, distance: 42.6
click at [342, 173] on p "Okay , so I shorthanded that a little bit because of time . But so , so how abo…" at bounding box center [309, 152] width 150 height 41
click at [336, 127] on div "+" at bounding box center [336, 123] width 8 height 8
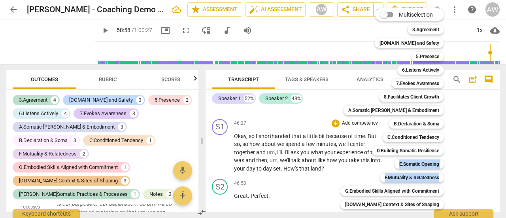
drag, startPoint x: 453, startPoint y: 150, endPoint x: 456, endPoint y: 182, distance: 31.7
click at [456, 182] on div "Multiselection m 3.Agreement 1 [DOMAIN_NAME] and Safety 2 5.Presence 3 6.Listen…" at bounding box center [395, 108] width 129 height 205
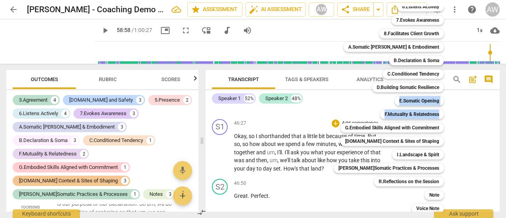
scroll to position [67, 0]
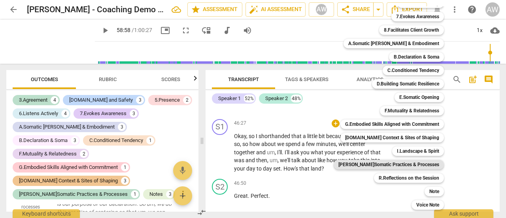
click at [382, 165] on b "[PERSON_NAME]Somatic Practices & Processes" at bounding box center [389, 164] width 101 height 9
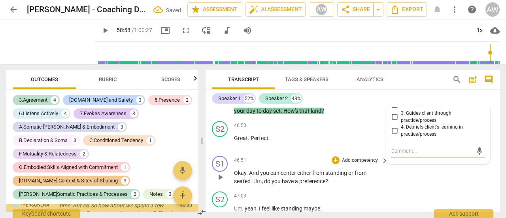
scroll to position [2742, 0]
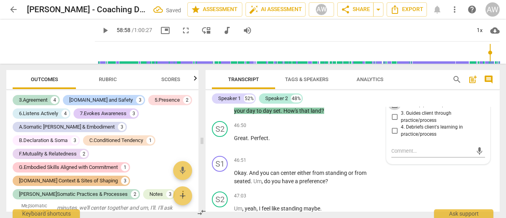
click at [395, 110] on input "2. Sets up practice/process" at bounding box center [394, 104] width 13 height 9
click at [374, 188] on div "S1 play_arrow pause 46:51 + Add competency keyboard_arrow_right Okay . And you …" at bounding box center [353, 171] width 294 height 36
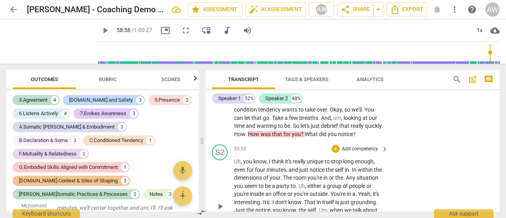
scroll to position [9122, 0]
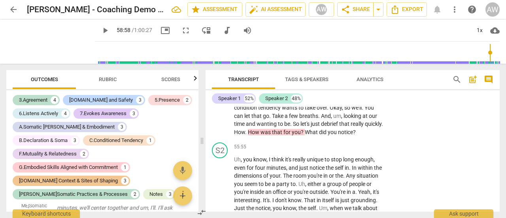
drag, startPoint x: 235, startPoint y: 109, endPoint x: 295, endPoint y: 159, distance: 78.1
click at [295, 159] on div "format_bold format_list_bulleted [PERSON_NAME] delete Summary: format_bold form…" at bounding box center [353, 159] width 294 height 105
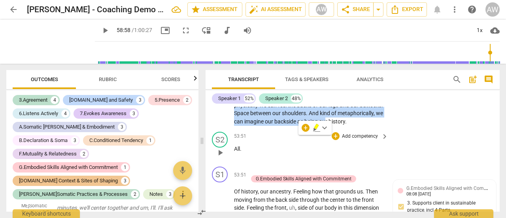
scroll to position [8924, 0]
click at [305, 128] on div "+" at bounding box center [306, 128] width 8 height 8
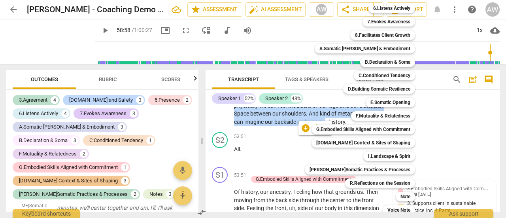
scroll to position [67, 0]
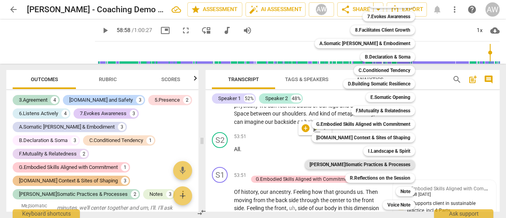
click at [364, 164] on b "[PERSON_NAME]Somatic Practices & Processes" at bounding box center [360, 164] width 101 height 9
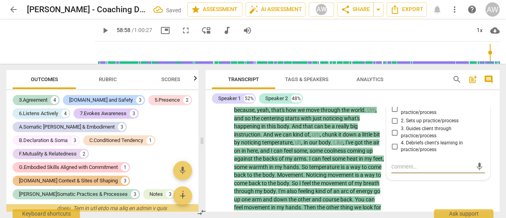
scroll to position [3099, 0]
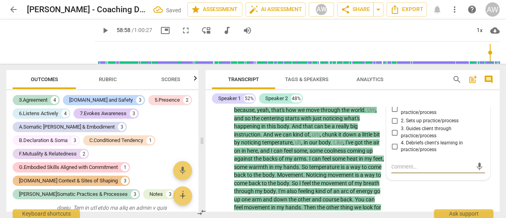
click at [393, 132] on input "3. Guides client through practice/process" at bounding box center [394, 132] width 13 height 9
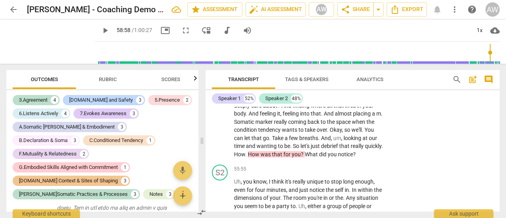
scroll to position [9107, 0]
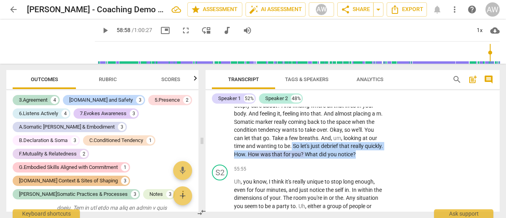
drag, startPoint x: 337, startPoint y: 154, endPoint x: 346, endPoint y: 173, distance: 20.7
click at [346, 158] on p "Of history , our ancestry . Feeling how that grounds us . Then moving from the …" at bounding box center [309, 85] width 150 height 146
click at [279, 163] on div "+" at bounding box center [278, 161] width 8 height 8
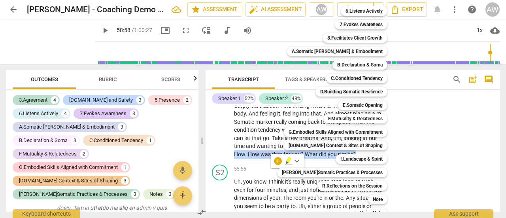
scroll to position [59, 0]
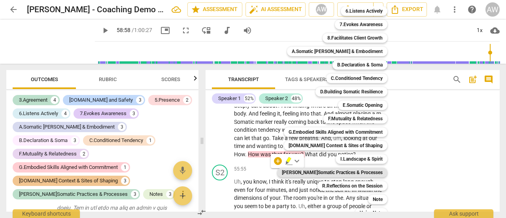
click at [328, 172] on b "[PERSON_NAME]Somatic Practices & Processes" at bounding box center [332, 172] width 101 height 9
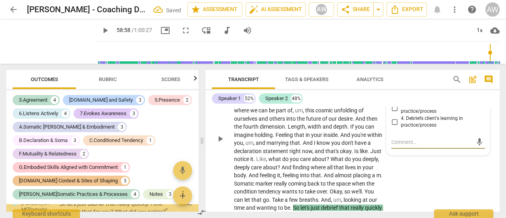
scroll to position [3444, 0]
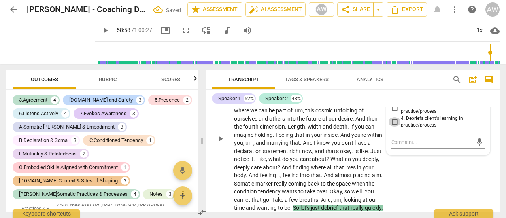
click at [392, 127] on input "4. Debriefs client's learning in practice/process" at bounding box center [394, 121] width 13 height 9
click at [402, 195] on div "S1 play_arrow pause 53:51 + Add competency G.Embodied Skills Aligned with Commi…" at bounding box center [353, 132] width 294 height 182
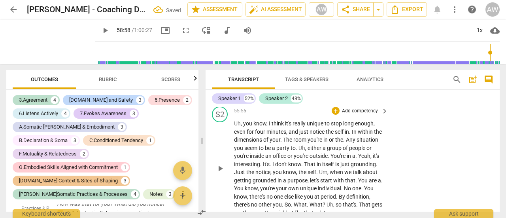
scroll to position [9173, 0]
click at [217, 174] on span "play_arrow" at bounding box center [220, 169] width 9 height 9
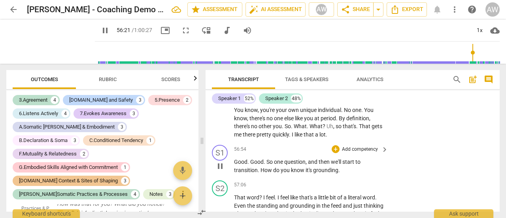
scroll to position [9252, 0]
click at [219, 171] on span "pause" at bounding box center [220, 166] width 9 height 9
drag, startPoint x: 260, startPoint y: 188, endPoint x: 342, endPoint y: 184, distance: 81.9
click at [342, 174] on p "Good . Good . So one question , and then we'll start to transition . How do you…" at bounding box center [309, 166] width 150 height 16
click at [336, 153] on div "+" at bounding box center [336, 150] width 8 height 8
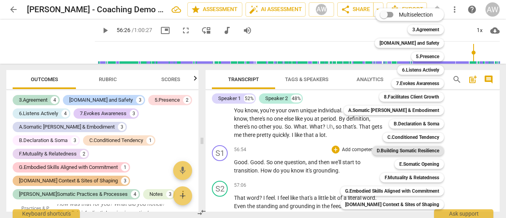
click at [377, 148] on b "D.Building Somatic Resilience" at bounding box center [408, 150] width 62 height 9
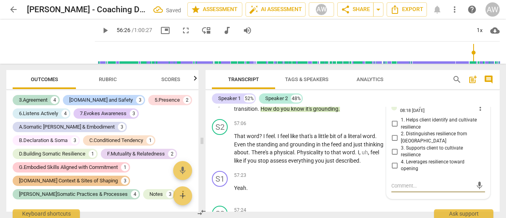
scroll to position [9313, 0]
click at [393, 129] on input "1. Helps client identify and cultivate resilience" at bounding box center [394, 123] width 13 height 9
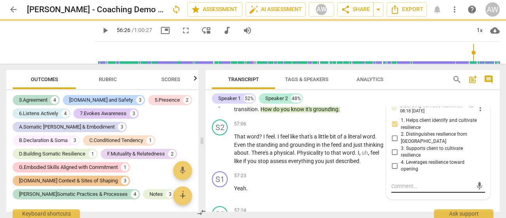
click at [406, 193] on div "mic" at bounding box center [439, 186] width 94 height 13
click at [405, 190] on textarea at bounding box center [432, 186] width 81 height 8
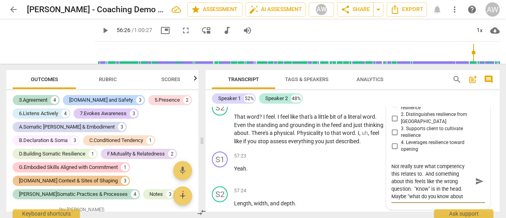
scroll to position [9334, 0]
click at [479, 185] on span "send" at bounding box center [479, 180] width 9 height 9
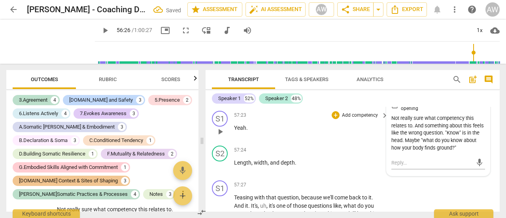
scroll to position [9373, 0]
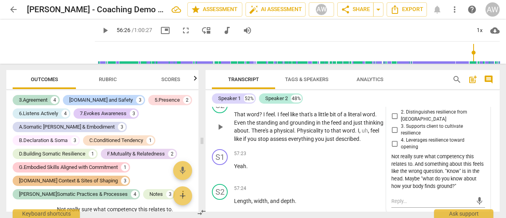
click at [220, 132] on span "play_arrow" at bounding box center [220, 126] width 9 height 9
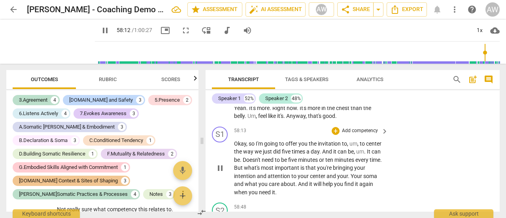
scroll to position [9610, 0]
click at [221, 172] on span "pause" at bounding box center [220, 167] width 9 height 9
click at [235, 146] on span "Okay" at bounding box center [240, 143] width 12 height 6
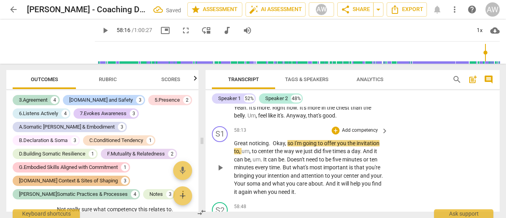
click at [220, 172] on span "play_arrow" at bounding box center [220, 167] width 9 height 9
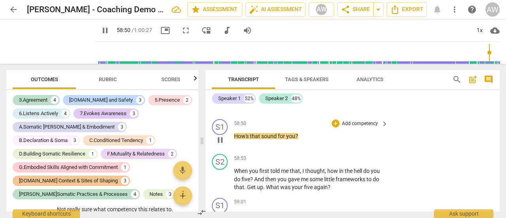
scroll to position [9728, 0]
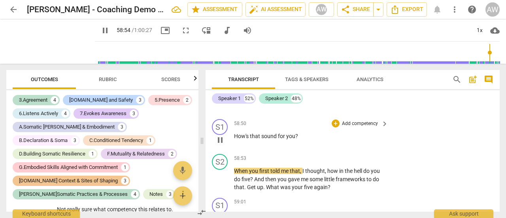
click at [220, 145] on span "pause" at bounding box center [220, 139] width 9 height 9
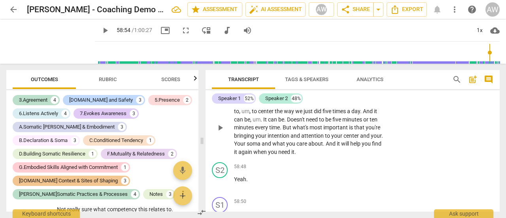
scroll to position [9650, 0]
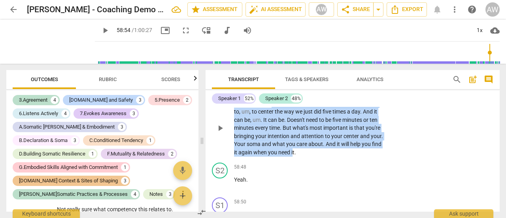
drag, startPoint x: 271, startPoint y: 120, endPoint x: 292, endPoint y: 170, distance: 54.1
click at [292, 157] on p "Great noticing . Okay , so I'm going to offer you the invitation to , um , to c…" at bounding box center [309, 128] width 150 height 57
click at [337, 95] on div "+" at bounding box center [336, 91] width 8 height 8
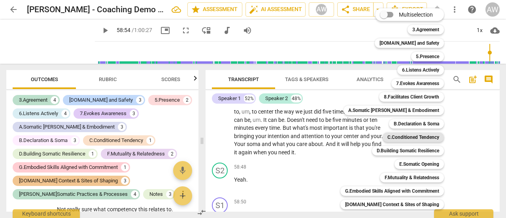
click at [398, 135] on b "C.Conditioned Tendency" at bounding box center [414, 136] width 52 height 9
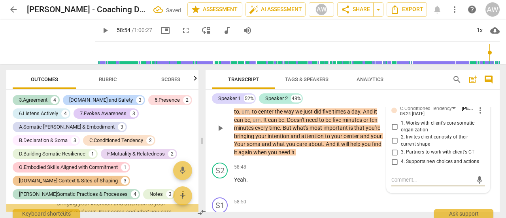
scroll to position [3648, 0]
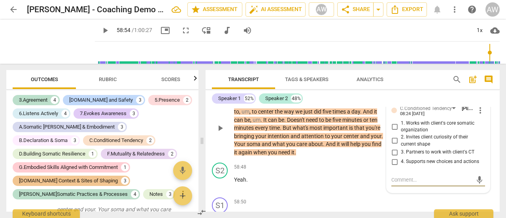
click at [477, 115] on span "more_vert" at bounding box center [480, 110] width 9 height 9
click at [481, 140] on li "Delete" at bounding box center [485, 141] width 27 height 15
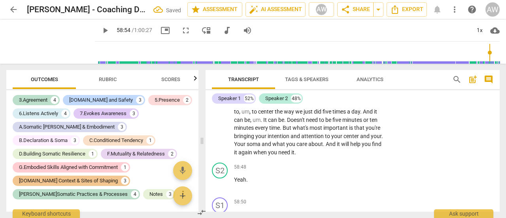
scroll to position [3636, 0]
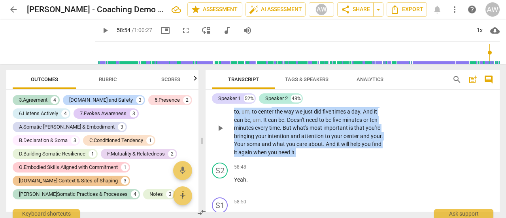
drag, startPoint x: 272, startPoint y: 121, endPoint x: 302, endPoint y: 173, distance: 59.8
click at [302, 157] on p "Great noticing . Okay , so I'm going to offer you the invitation to , um , to c…" at bounding box center [309, 128] width 150 height 57
click at [336, 95] on div "+" at bounding box center [336, 91] width 8 height 8
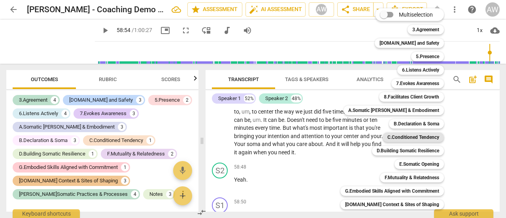
click at [399, 136] on b "C.Conditioned Tendency" at bounding box center [414, 136] width 52 height 9
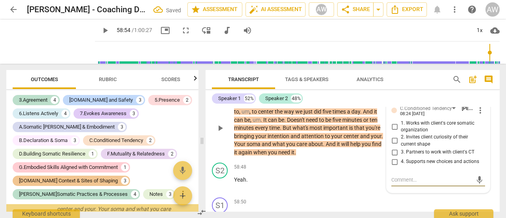
scroll to position [3648, 0]
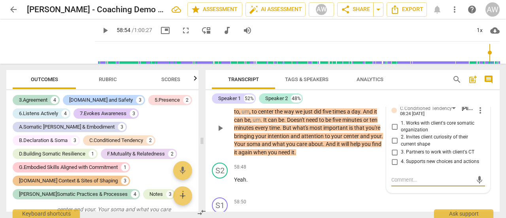
click at [479, 115] on span "more_vert" at bounding box center [480, 110] width 9 height 9
click at [482, 144] on li "Delete" at bounding box center [485, 141] width 27 height 15
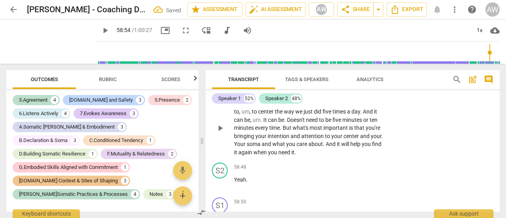
scroll to position [3636, 0]
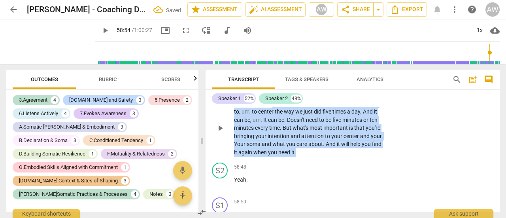
drag, startPoint x: 272, startPoint y: 120, endPoint x: 302, endPoint y: 168, distance: 56.7
click at [302, 157] on p "Great noticing . Okay , so I'm going to offer you the invitation to , um , to c…" at bounding box center [309, 128] width 150 height 57
click at [334, 95] on div "+" at bounding box center [336, 91] width 8 height 8
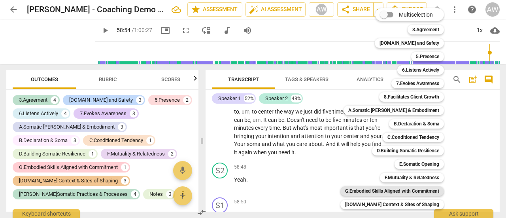
click at [397, 189] on b "G.Embodied Skills Aligned with Commitment" at bounding box center [392, 190] width 94 height 9
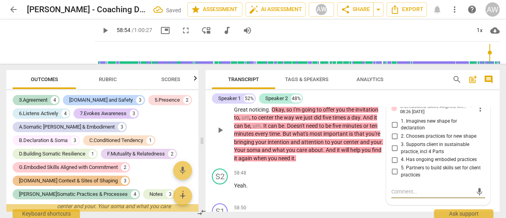
scroll to position [3648, 0]
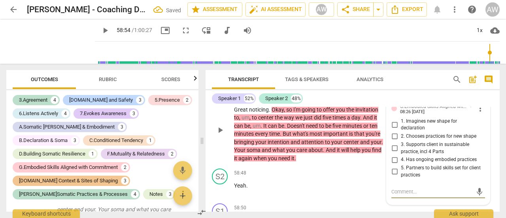
click at [393, 176] on input "5. Partners to build skills set for client practices" at bounding box center [394, 171] width 13 height 9
click at [307, 177] on div "58:48 + Add competency keyboard_arrow_right" at bounding box center [311, 172] width 155 height 9
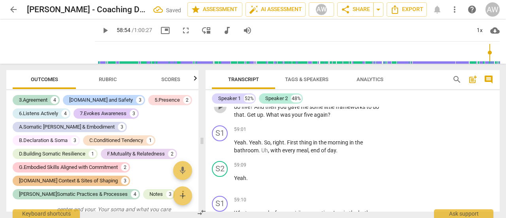
click at [221, 112] on span "play_arrow" at bounding box center [220, 106] width 9 height 9
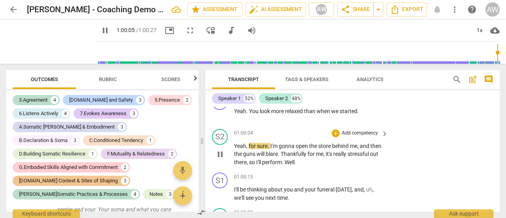
scroll to position [10085, 0]
click at [221, 159] on span "pause" at bounding box center [220, 153] width 9 height 9
click at [318, 149] on span "the" at bounding box center [313, 145] width 9 height 6
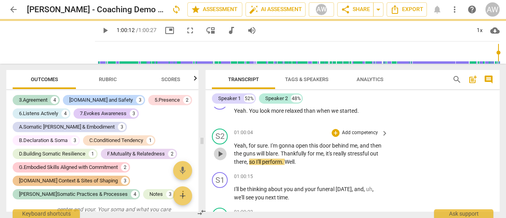
click at [219, 159] on span "play_arrow" at bounding box center [220, 153] width 9 height 9
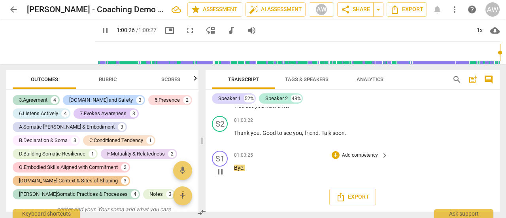
scroll to position [10193, 0]
click at [261, 177] on div "01:00:25 + Add competency keyboard_arrow_right Bye ." at bounding box center [311, 165] width 155 height 28
click at [335, 154] on div "+" at bounding box center [336, 155] width 8 height 8
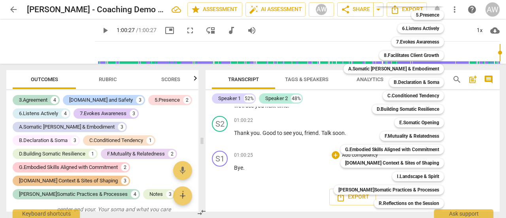
scroll to position [67, 0]
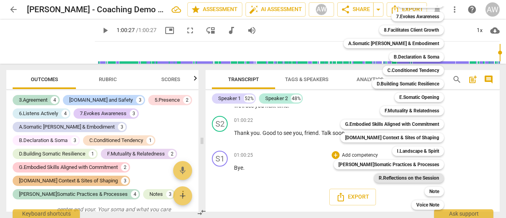
click at [380, 177] on b "R.Reflections on the Session" at bounding box center [409, 177] width 61 height 9
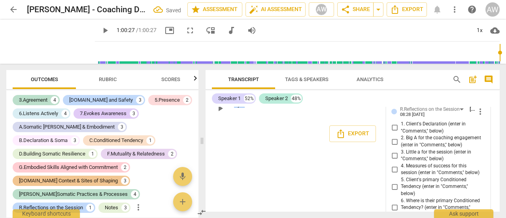
scroll to position [10240, 0]
click at [394, 132] on input "1. Client's Declaration (enter in "Comments," below)" at bounding box center [394, 127] width 13 height 9
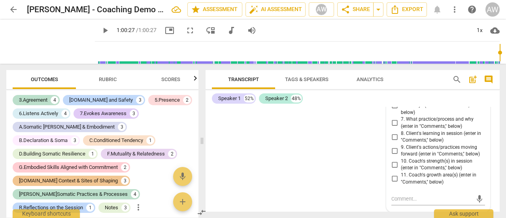
scroll to position [10359, 0]
click at [408, 198] on textarea at bounding box center [432, 199] width 81 height 8
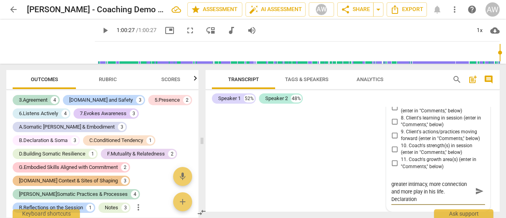
scroll to position [10364, 0]
click at [478, 195] on span "send" at bounding box center [479, 191] width 9 height 9
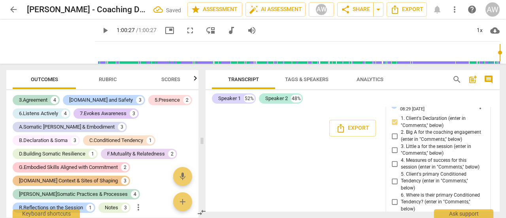
scroll to position [10245, 0]
click at [393, 140] on input "2. Big A for the coaching engagement (enter in "Comments," below)" at bounding box center [394, 135] width 13 height 9
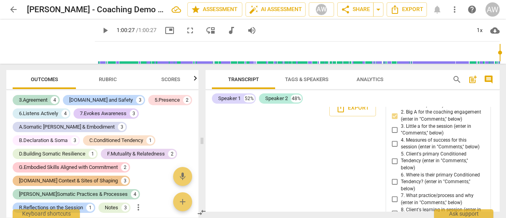
scroll to position [10265, 0]
click at [338, 170] on div "format_bold format_list_bulleted [PERSON_NAME] delete Summary: format_bold form…" at bounding box center [353, 159] width 294 height 105
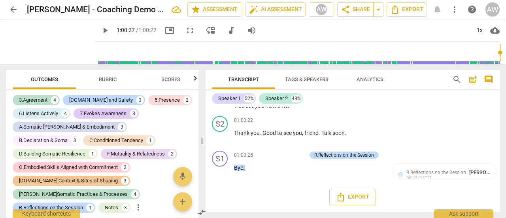
scroll to position [10193, 0]
click at [262, 156] on div "+" at bounding box center [263, 155] width 8 height 8
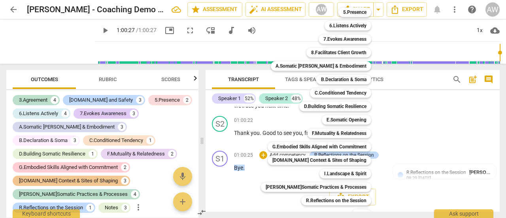
scroll to position [67, 0]
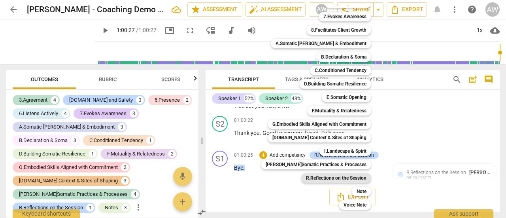
click at [322, 178] on b "R.Reflections on the Session" at bounding box center [336, 177] width 61 height 9
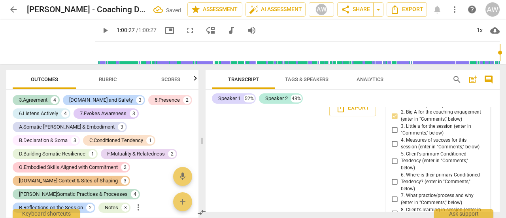
scroll to position [3805, 0]
click at [393, 134] on input "3. Little a for the session (enter in "Comments," below)" at bounding box center [394, 129] width 13 height 9
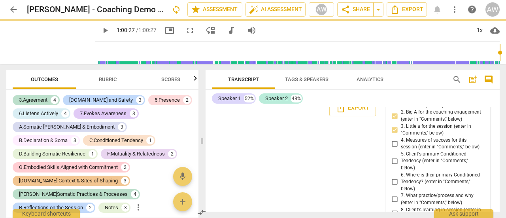
click at [393, 148] on input "4. Measures of success for this session (enter in "Comments," below)" at bounding box center [394, 143] width 13 height 9
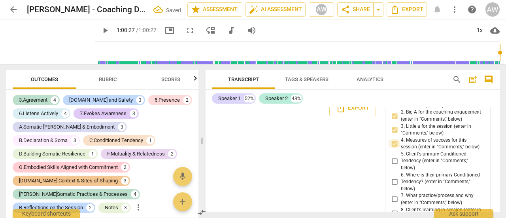
click at [395, 148] on input "4. Measures of success for this session (enter in "Comments," below)" at bounding box center [394, 143] width 13 height 9
drag, startPoint x: 316, startPoint y: 163, endPoint x: 301, endPoint y: 152, distance: 18.4
click at [315, 162] on div "format_bold format_list_bulleted [PERSON_NAME] delete Summary: format_bold form…" at bounding box center [353, 159] width 294 height 105
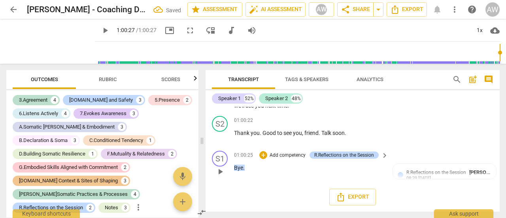
scroll to position [10193, 0]
click at [351, 132] on p "Thank you . Good to see you , friend . Talk soon ." at bounding box center [309, 133] width 150 height 8
click at [331, 174] on div "01:00:25 + Add competency R.Reflections on the Session keyboard_arrow_right Bye…" at bounding box center [311, 165] width 155 height 28
click at [327, 158] on div "R.Reflections on the Session" at bounding box center [344, 154] width 60 height 7
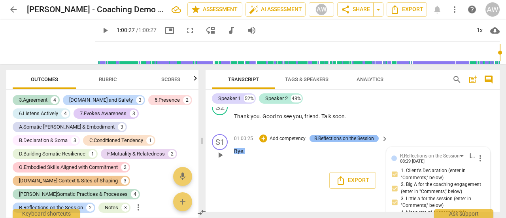
scroll to position [3833, 0]
click at [314, 166] on div "S1 play_arrow pause 01:00:25 + Add competency R.Reflections on the Session keyb…" at bounding box center [353, 148] width 294 height 35
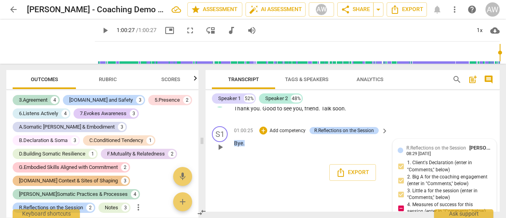
click at [443, 156] on div "R.Reflections on the Session [PERSON_NAME] 08:29 [DATE]" at bounding box center [449, 150] width 85 height 12
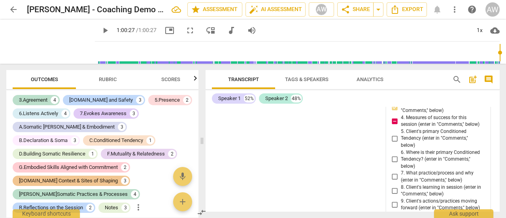
scroll to position [10287, 0]
click at [392, 126] on input "4. Measures of success for this session (enter in "Comments," below)" at bounding box center [394, 121] width 13 height 9
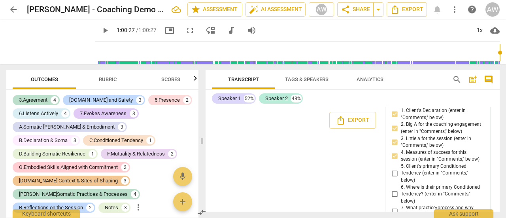
scroll to position [10253, 0]
click at [396, 161] on input "4. Measures of success for this session (enter in "Comments," below)" at bounding box center [394, 155] width 13 height 9
click at [393, 161] on input "4. Measures of success for this session (enter in "Comments," below)" at bounding box center [394, 155] width 13 height 9
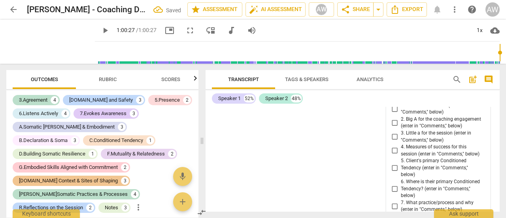
scroll to position [10491, 0]
click at [392, 155] on input "4. Measures of success for this session (enter in "Comments," below)" at bounding box center [394, 150] width 13 height 9
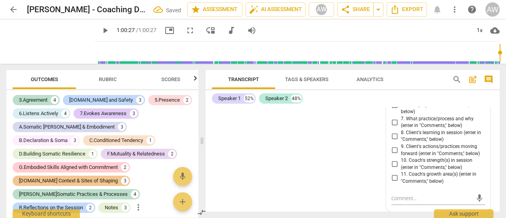
scroll to position [10591, 0]
click at [405, 199] on textarea at bounding box center [432, 199] width 81 height 8
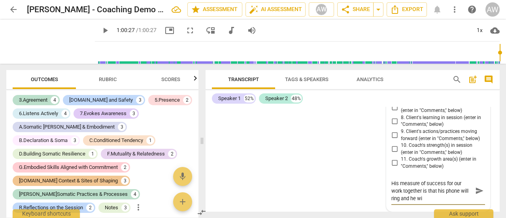
scroll to position [0, 0]
click at [478, 195] on span "send" at bounding box center [479, 190] width 9 height 9
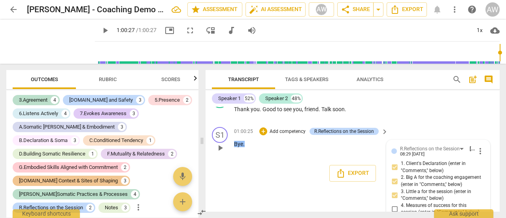
scroll to position [10200, 0]
click at [261, 135] on div "+" at bounding box center [263, 131] width 8 height 8
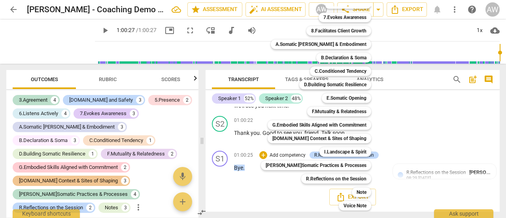
scroll to position [67, 0]
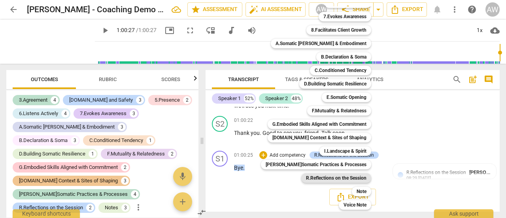
click at [312, 179] on b "R.Reflections on the Session" at bounding box center [336, 177] width 61 height 9
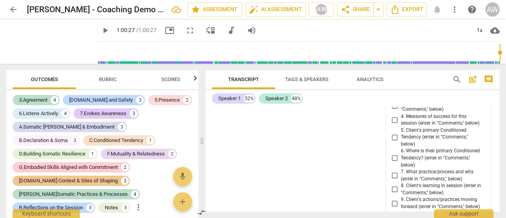
scroll to position [10754, 0]
click at [393, 142] on input "5. Client's primary Conditioned Tendency (enter in "Comments," below)" at bounding box center [394, 136] width 13 height 9
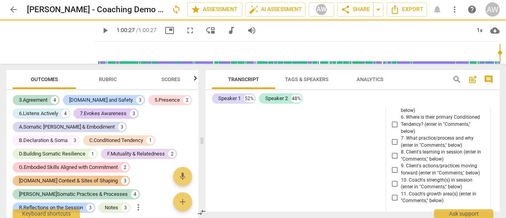
scroll to position [10823, 0]
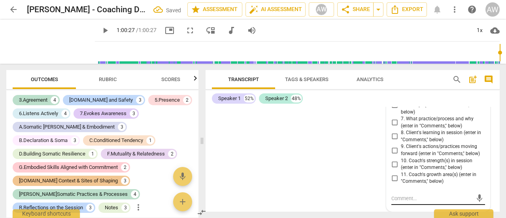
click at [403, 198] on textarea at bounding box center [432, 199] width 81 height 8
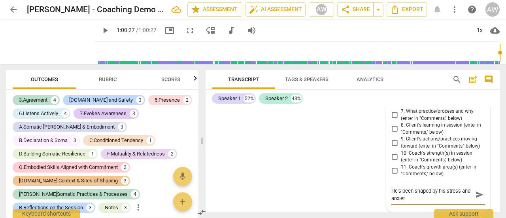
scroll to position [0, 0]
